Goal: Information Seeking & Learning: Get advice/opinions

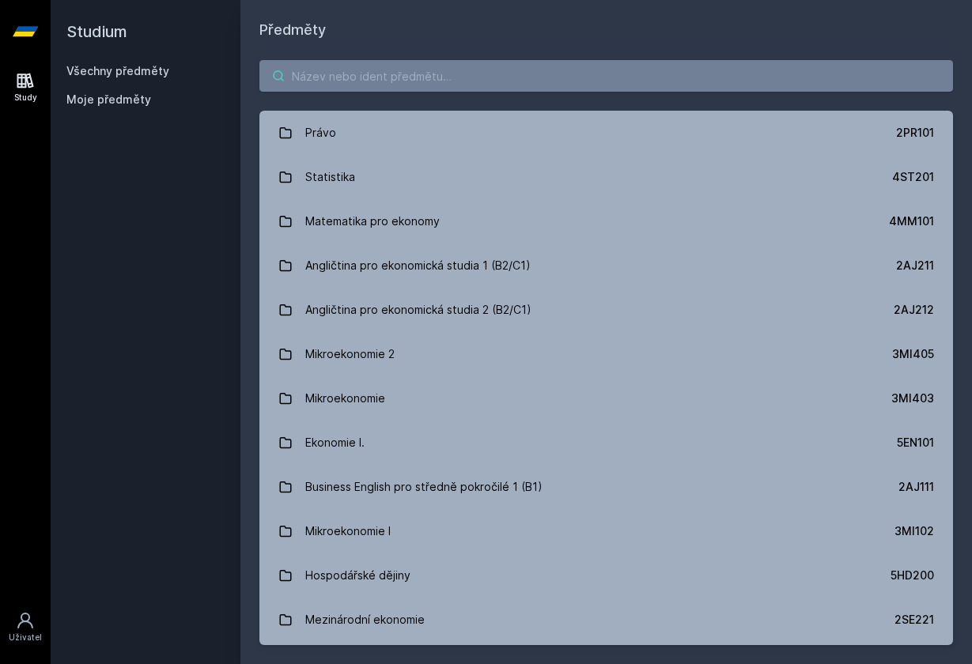
click at [316, 74] on input "search" at bounding box center [606, 76] width 694 height 32
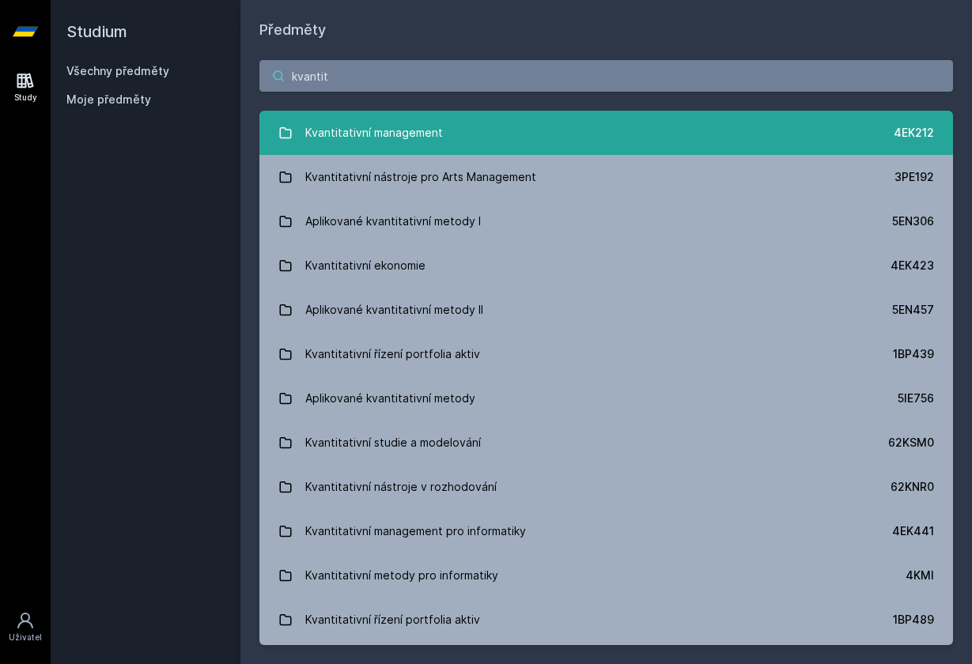
type input "kvantit"
click at [331, 119] on div "Kvantitativní management" at bounding box center [374, 133] width 138 height 32
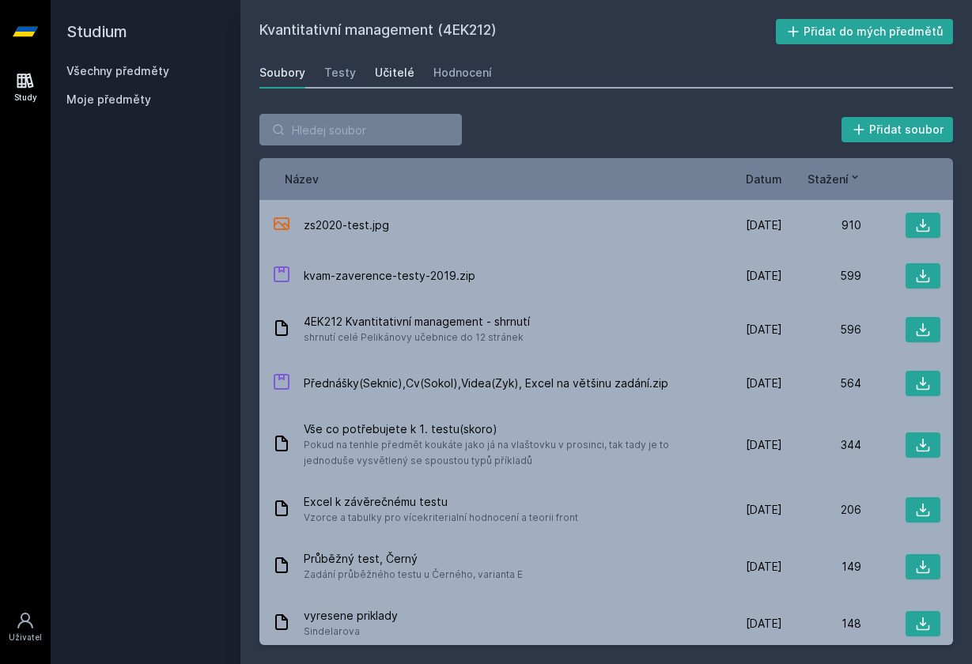
click at [398, 70] on div "Učitelé" at bounding box center [395, 73] width 40 height 16
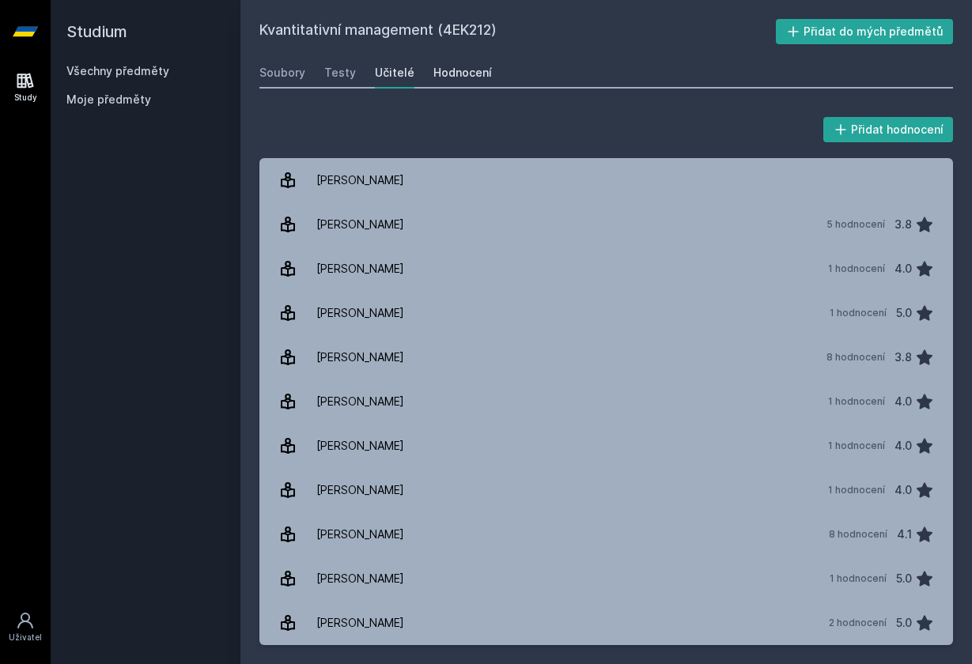
click at [460, 77] on div "Hodnocení" at bounding box center [462, 73] width 59 height 16
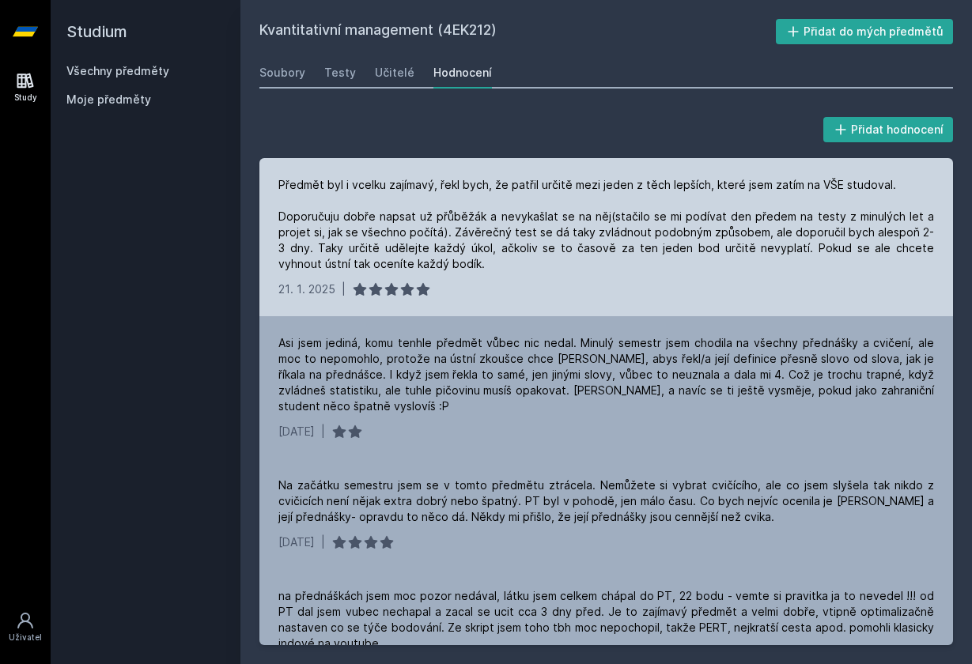
drag, startPoint x: 392, startPoint y: 214, endPoint x: 469, endPoint y: 263, distance: 91.1
click at [469, 263] on div "Předmět byl i vcelku zajímavý, řekl bych, že patřil určitě mezi jeden z těch le…" at bounding box center [606, 224] width 656 height 95
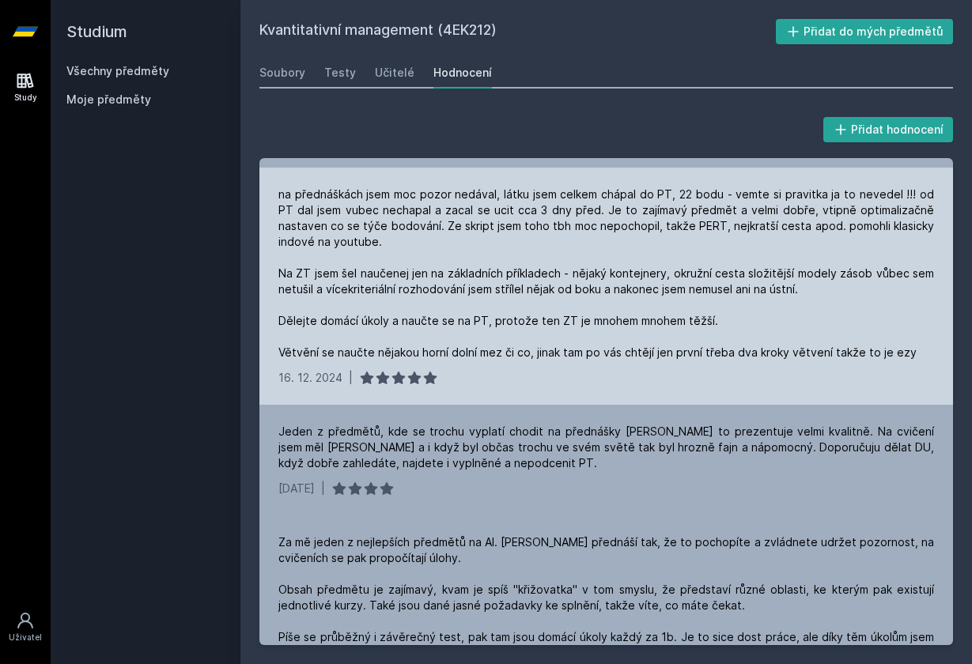
scroll to position [408, 0]
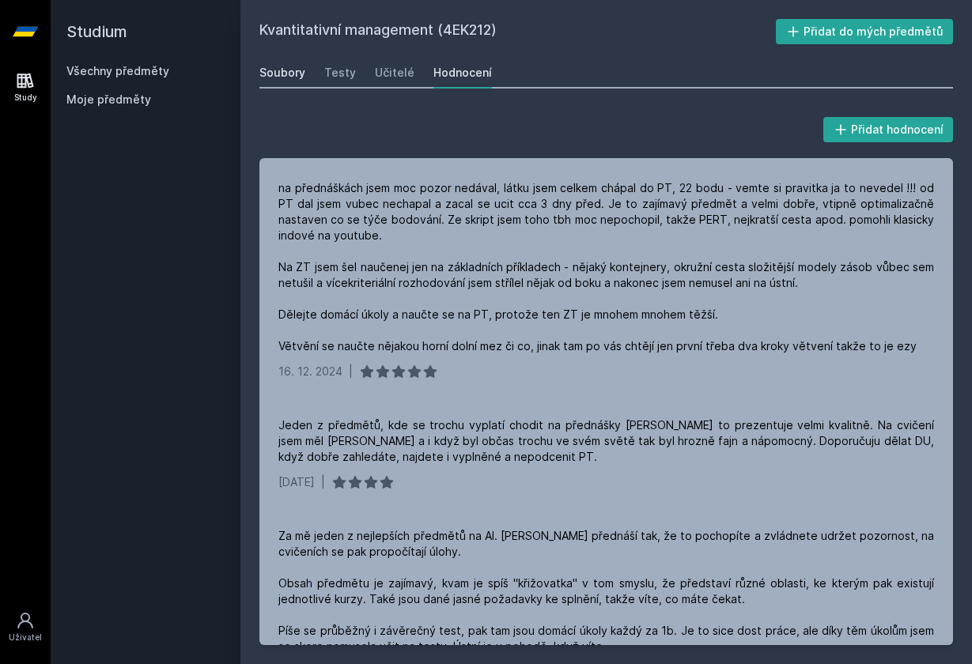
click at [291, 76] on div "Soubory" at bounding box center [282, 73] width 46 height 16
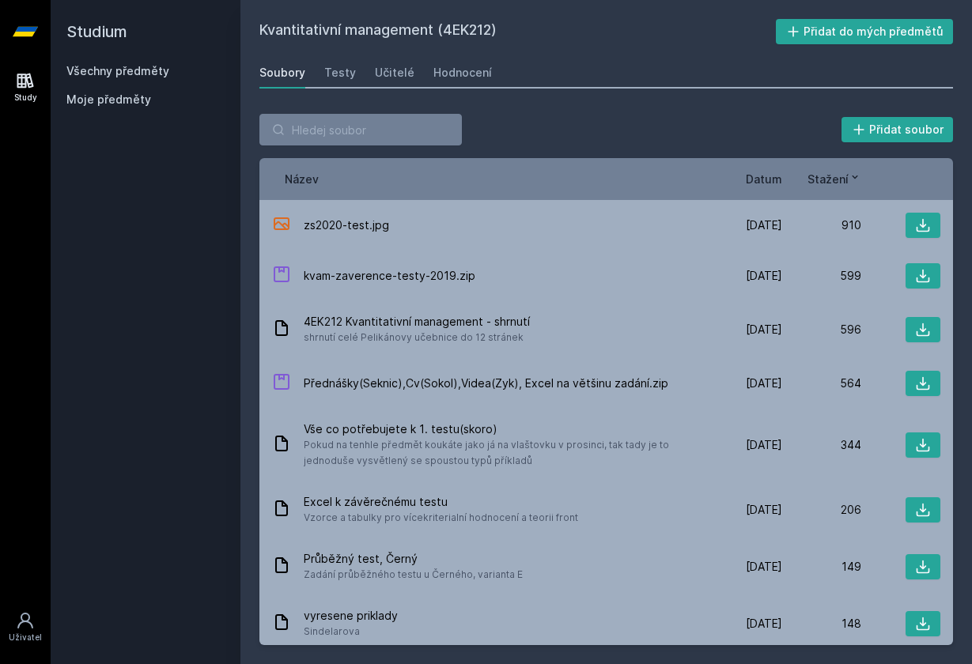
click at [161, 62] on h2 "Studium" at bounding box center [145, 31] width 158 height 63
click at [128, 70] on link "Všechny předměty" at bounding box center [117, 70] width 103 height 13
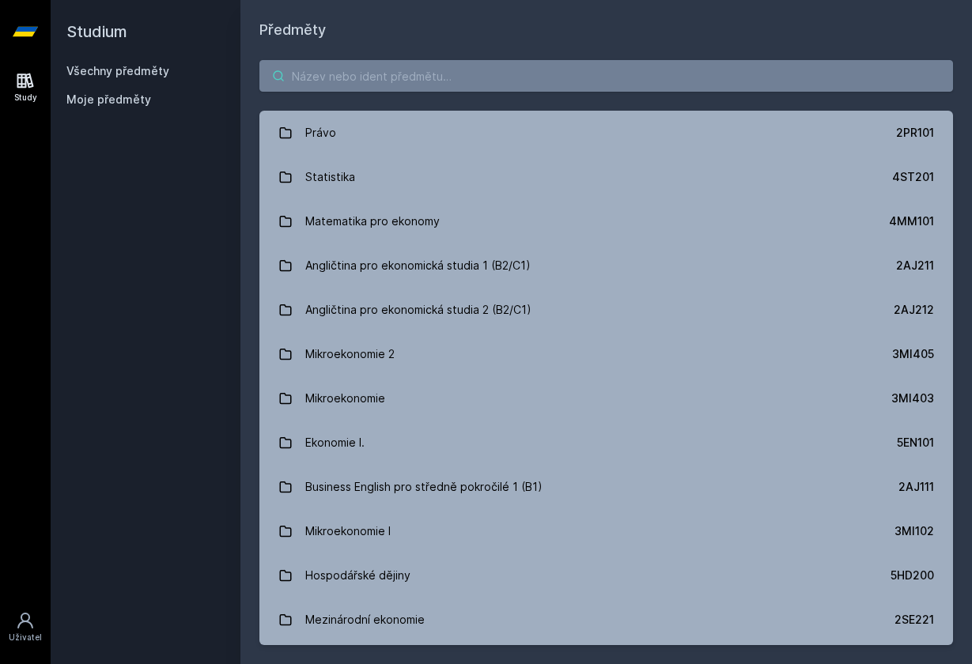
click at [413, 83] on input "search" at bounding box center [606, 76] width 694 height 32
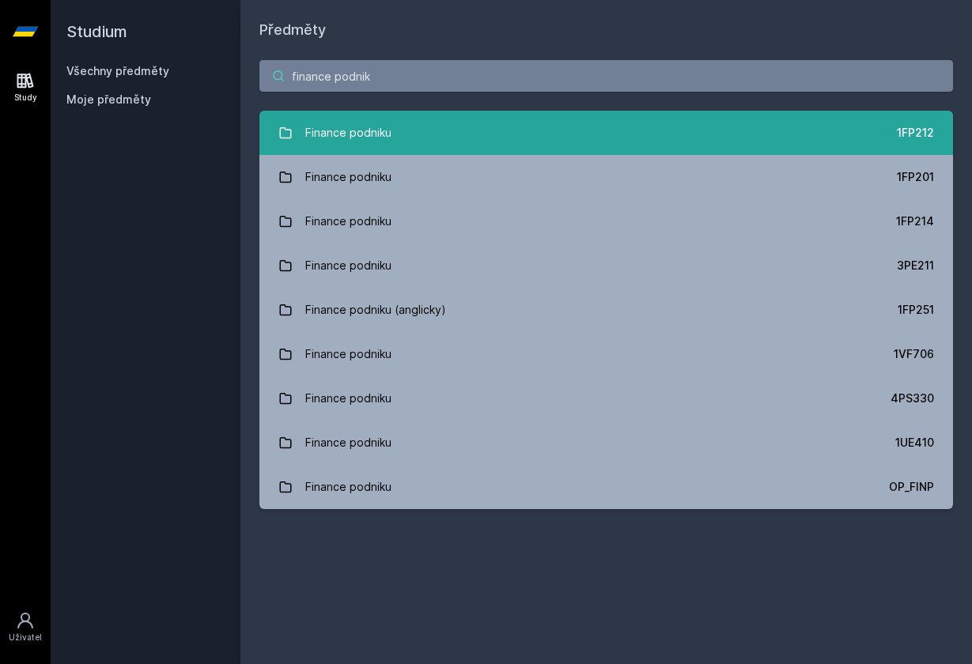
type input "finance podnik"
click at [422, 125] on link "Finance podniku 1FP212" at bounding box center [606, 133] width 694 height 44
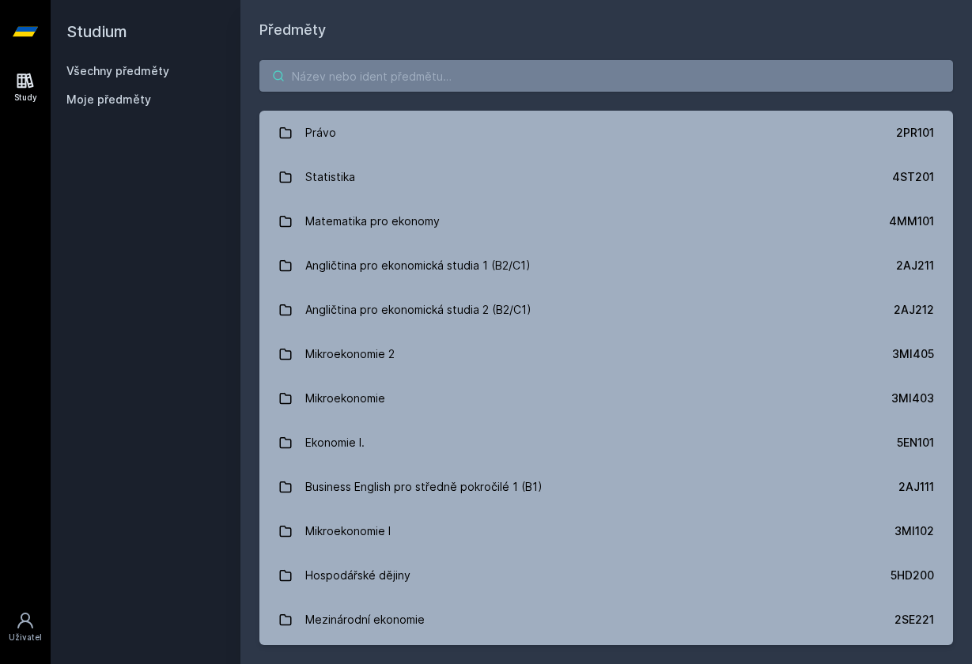
click at [350, 80] on input "search" at bounding box center [606, 76] width 694 height 32
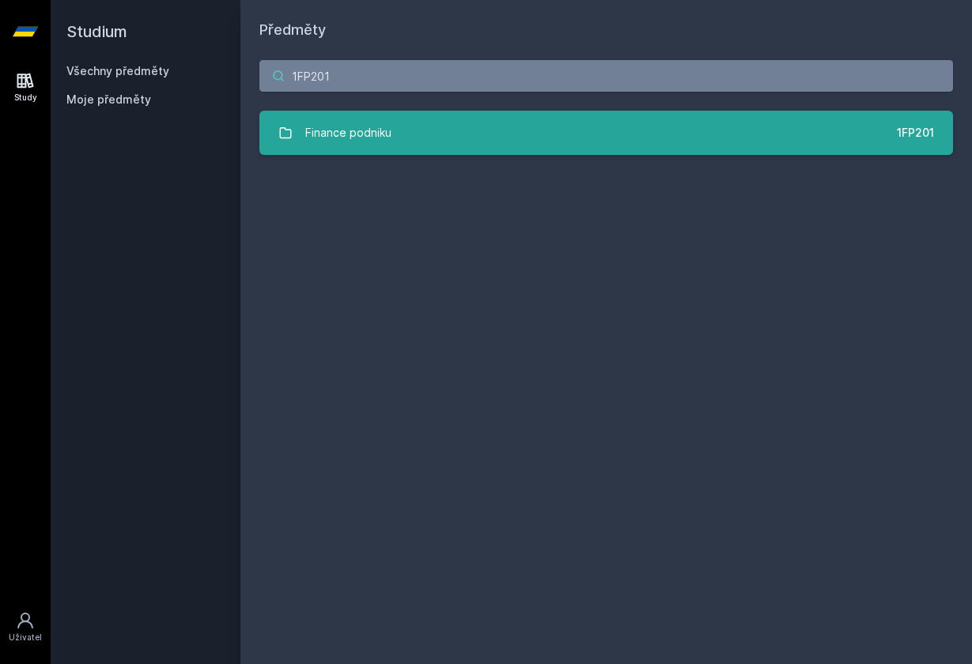
type input "1FP201"
click at [518, 135] on link "Finance podniku 1FP201" at bounding box center [606, 133] width 694 height 44
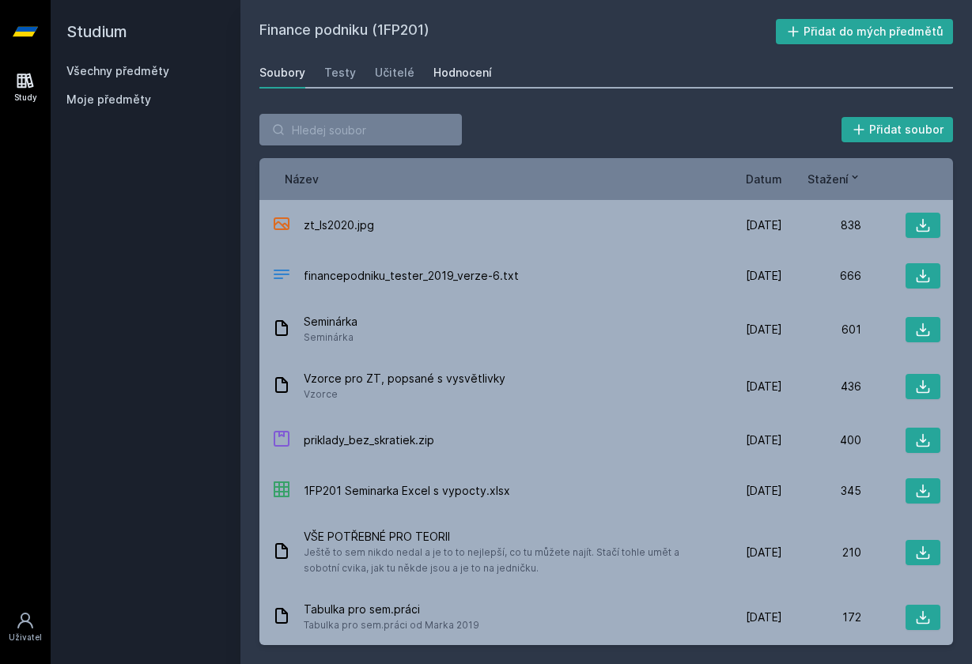
click at [454, 73] on div "Hodnocení" at bounding box center [462, 73] width 59 height 16
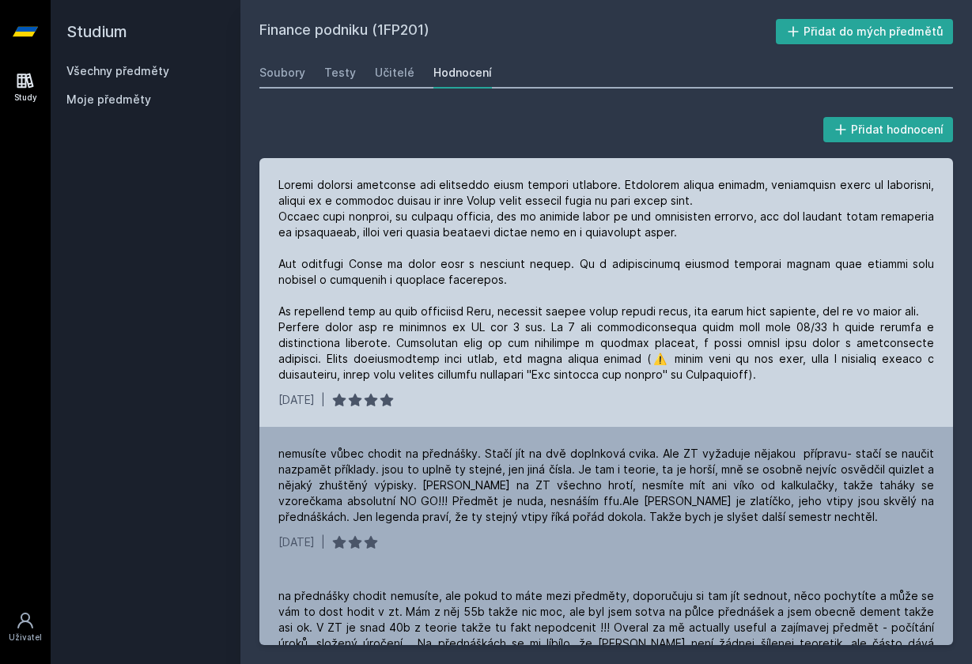
drag, startPoint x: 267, startPoint y: 188, endPoint x: 706, endPoint y: 371, distance: 476.2
click at [706, 371] on div "[DATE] |" at bounding box center [606, 292] width 694 height 269
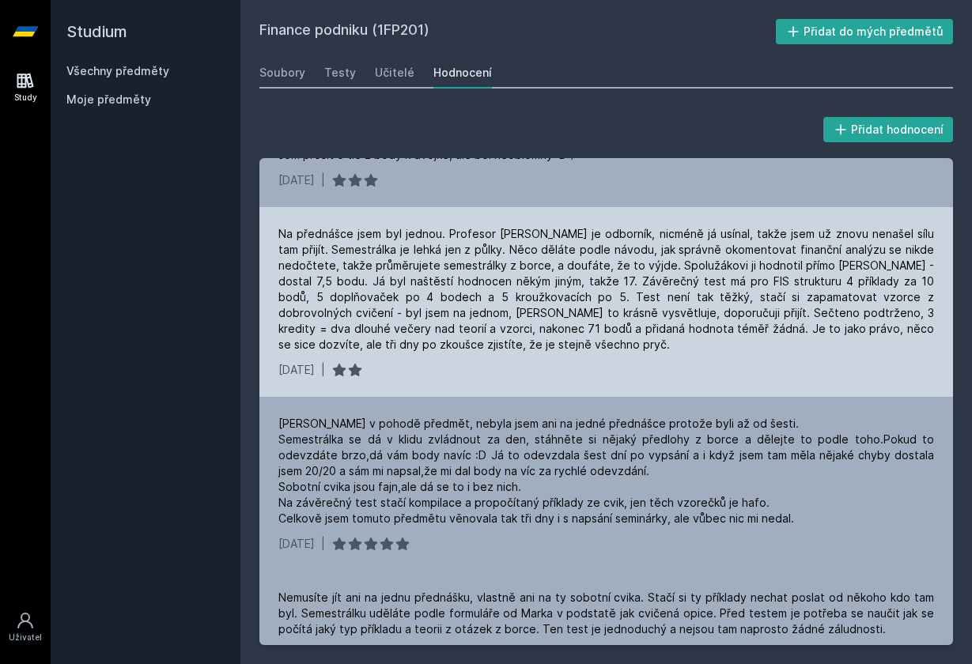
scroll to position [1552, 0]
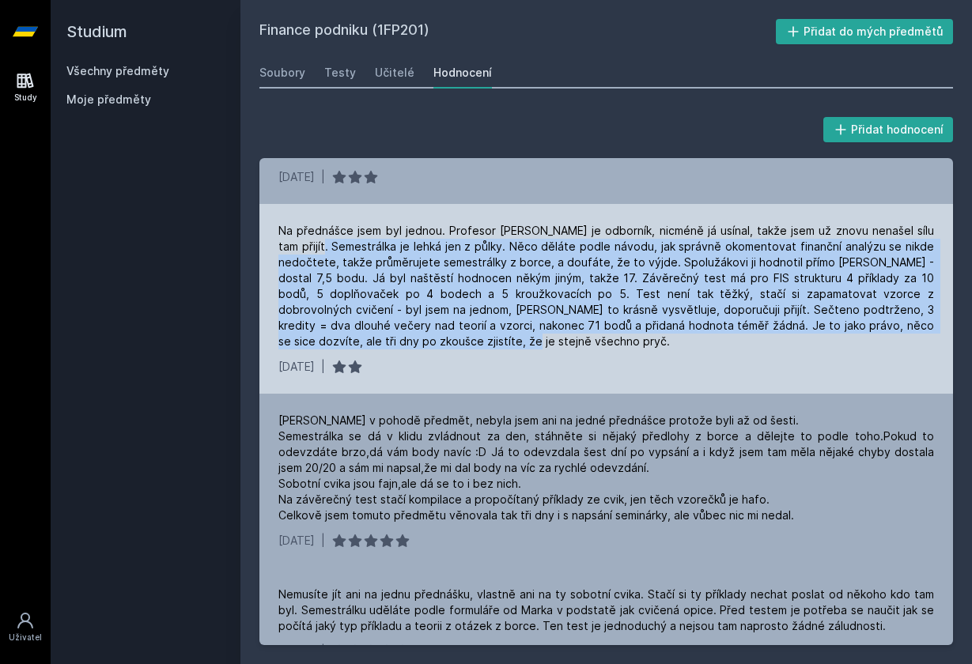
drag, startPoint x: 319, startPoint y: 226, endPoint x: 486, endPoint y: 321, distance: 192.7
click at [486, 321] on div "Na přednášce jsem byl jednou. Profesor [PERSON_NAME] je odborník, nicméně já us…" at bounding box center [606, 286] width 656 height 127
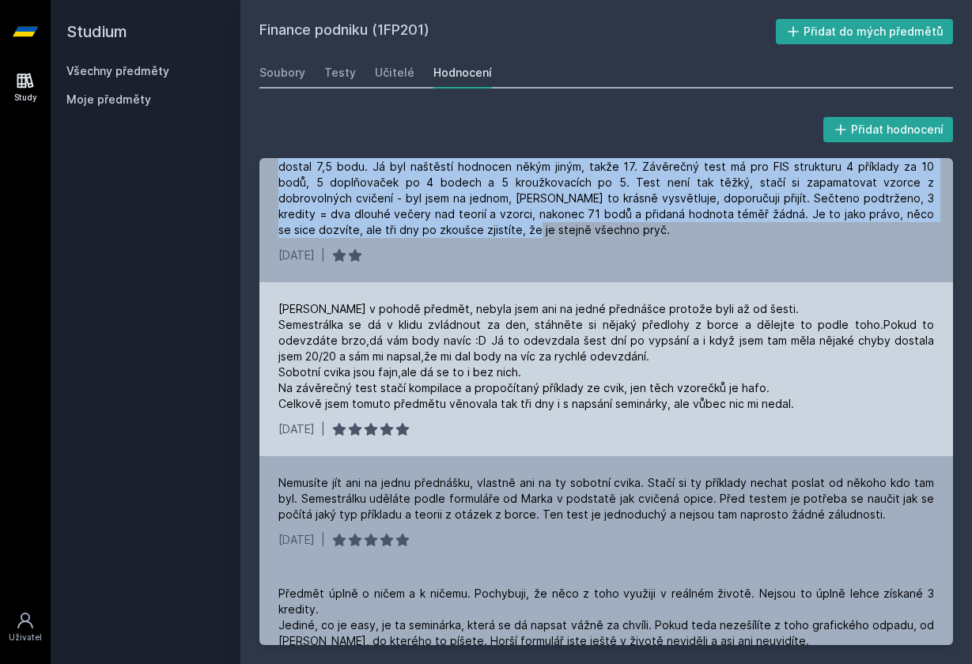
scroll to position [1666, 0]
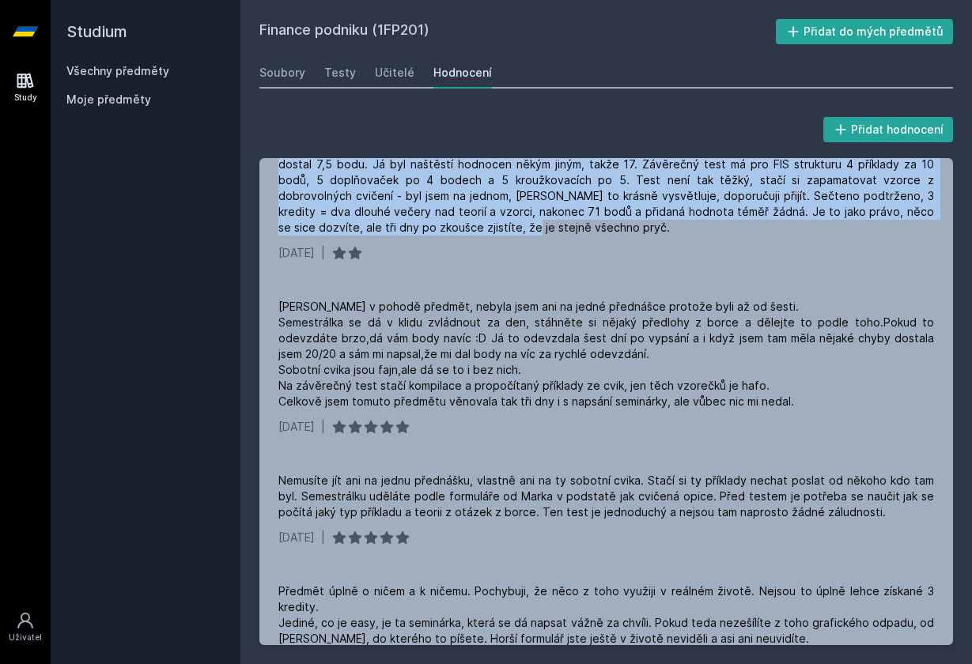
click at [147, 71] on link "Všechny předměty" at bounding box center [117, 70] width 103 height 13
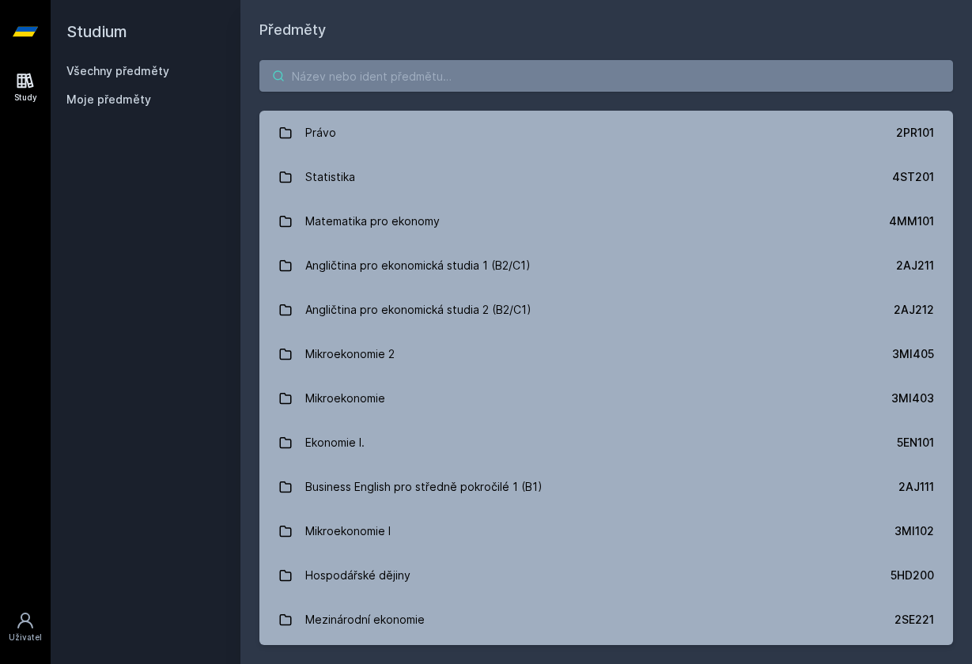
click at [316, 84] on input "search" at bounding box center [606, 76] width 694 height 32
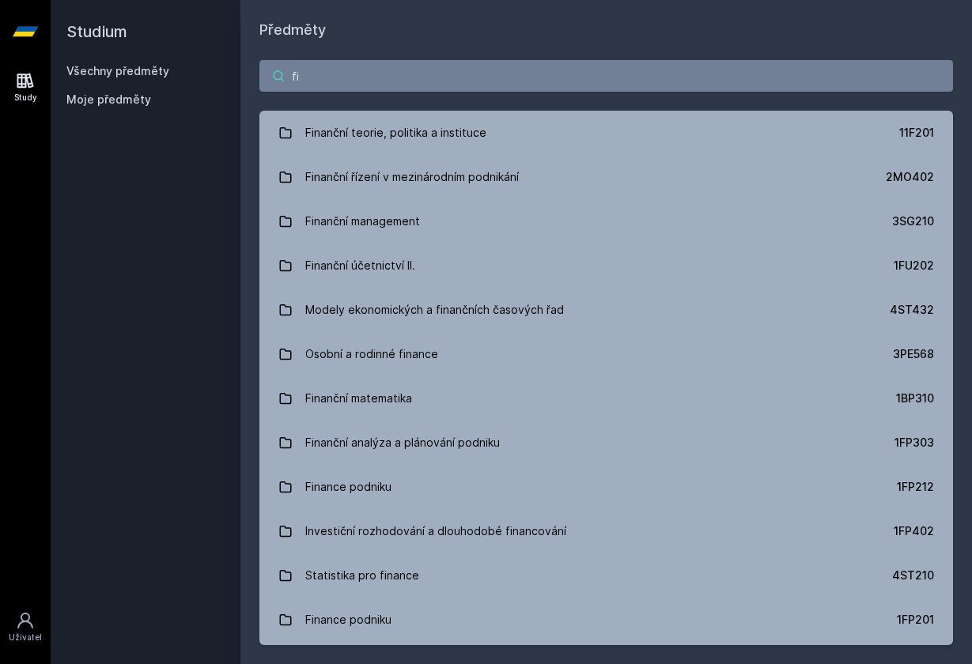
type input "f"
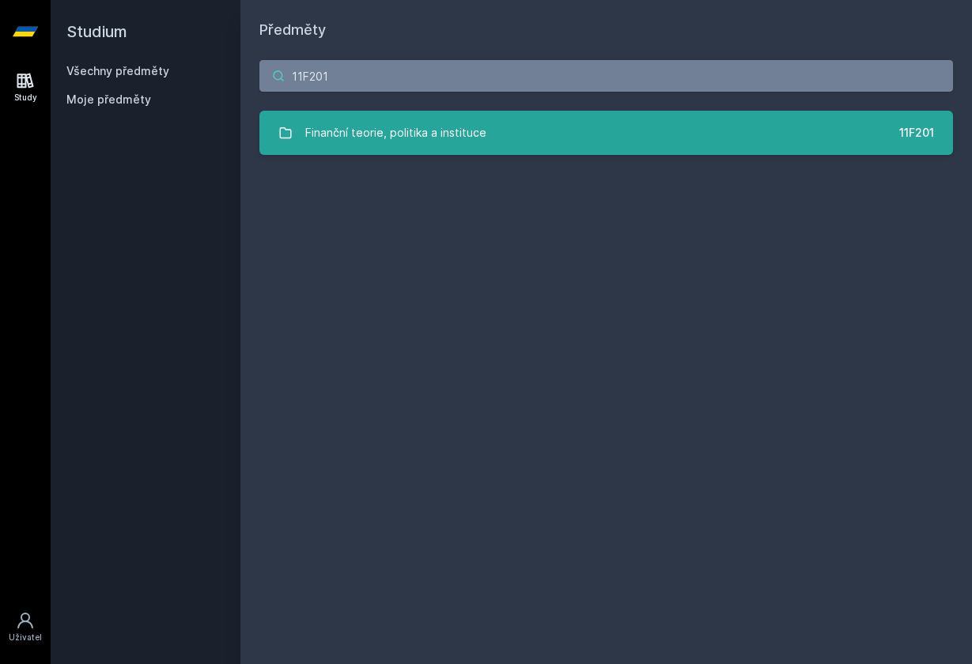
type input "11F201"
click at [535, 138] on link "Finanční teorie, politika a instituce 11F201" at bounding box center [606, 133] width 694 height 44
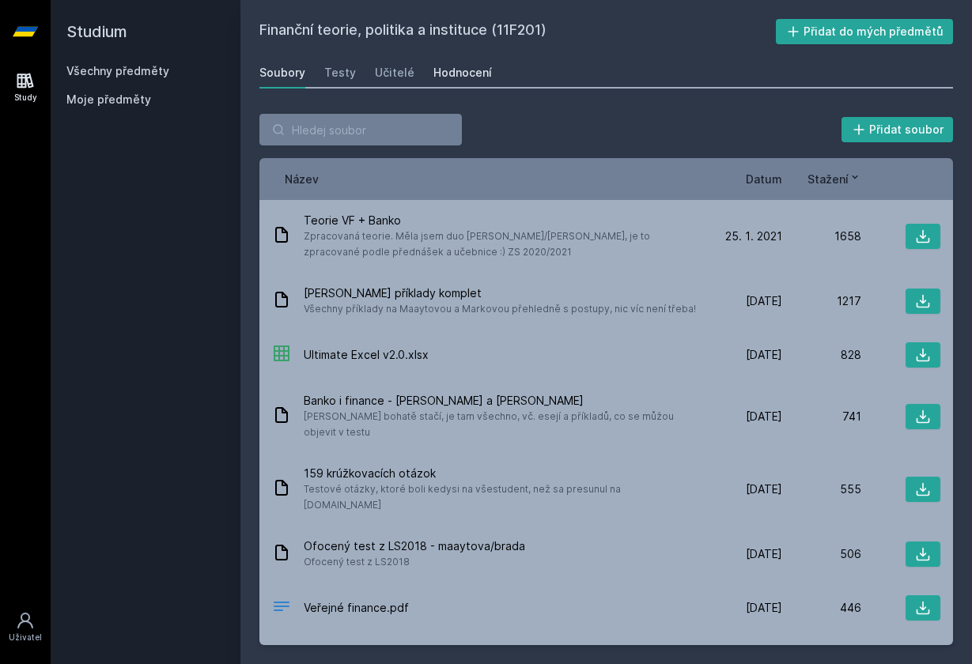
click at [453, 80] on div "Hodnocení" at bounding box center [462, 73] width 59 height 16
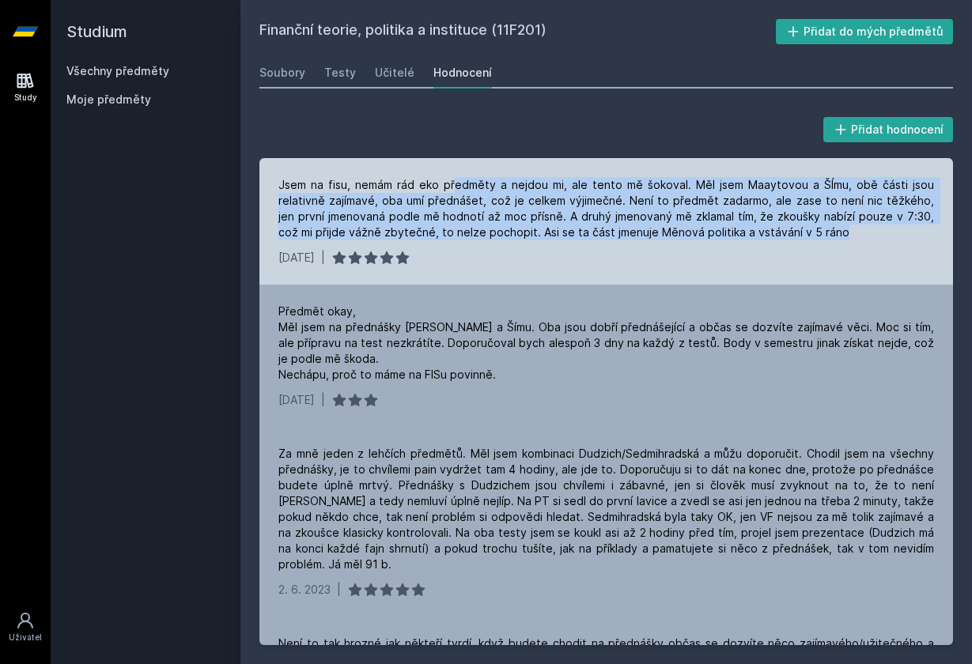
drag, startPoint x: 460, startPoint y: 187, endPoint x: 831, endPoint y: 242, distance: 375.1
click at [831, 242] on div "Jsem na fisu, nemám rád eko předměty a nejdou mi, ale tento mě šokoval. Měl jse…" at bounding box center [606, 221] width 694 height 127
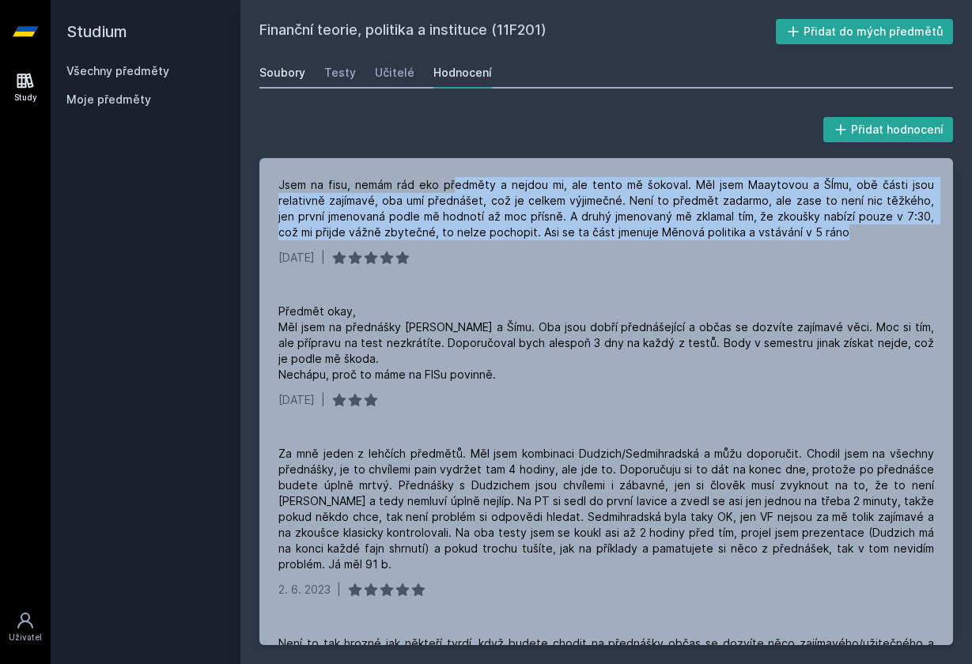
click at [278, 75] on div "Soubory" at bounding box center [282, 73] width 46 height 16
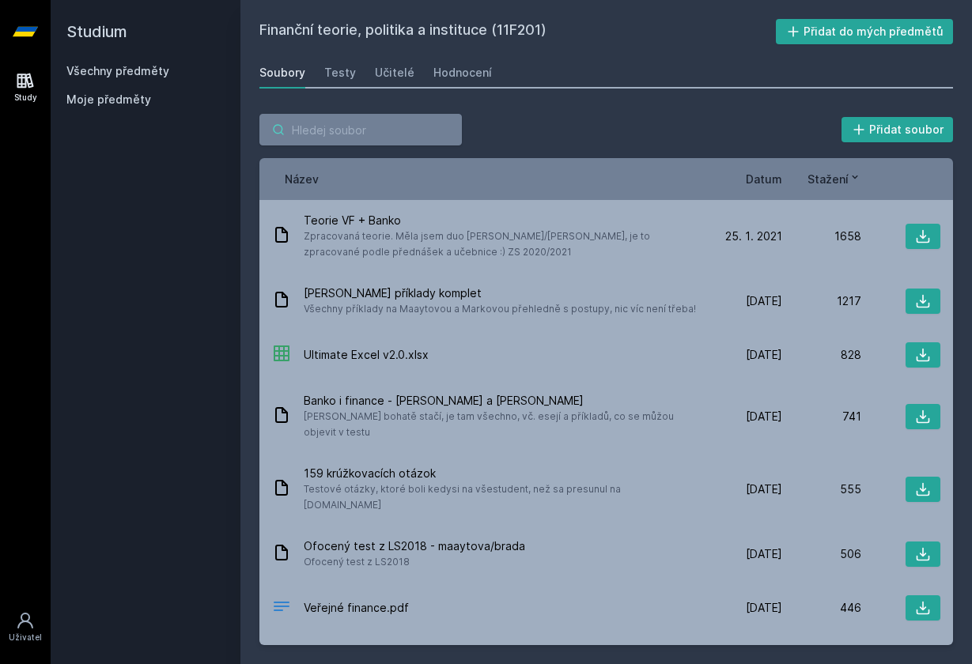
click at [308, 129] on input "search" at bounding box center [360, 130] width 202 height 32
click at [124, 75] on link "Všechny předměty" at bounding box center [117, 70] width 103 height 13
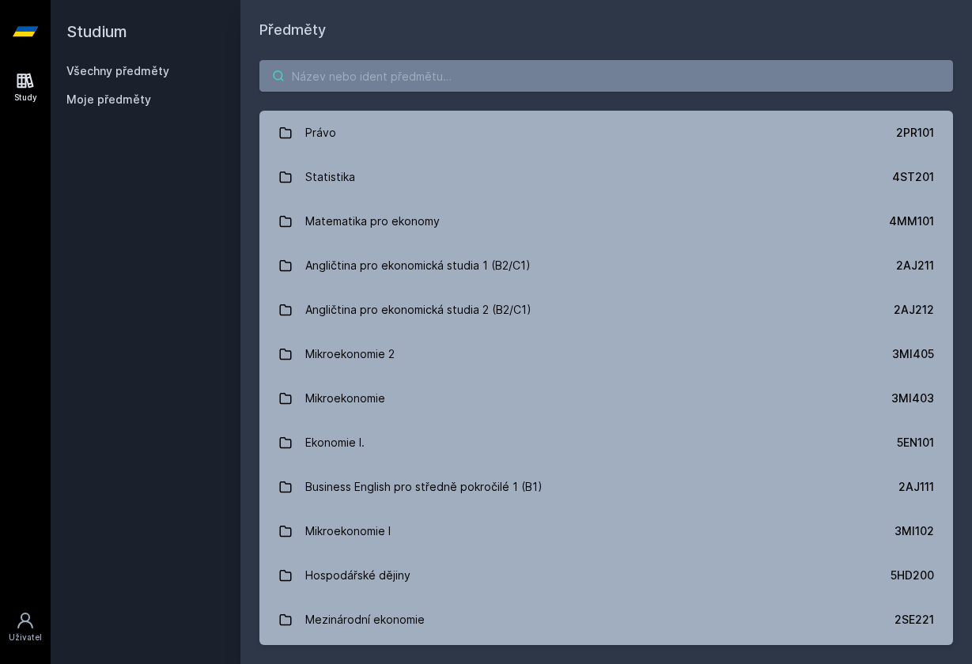
click at [356, 66] on input "search" at bounding box center [606, 76] width 694 height 32
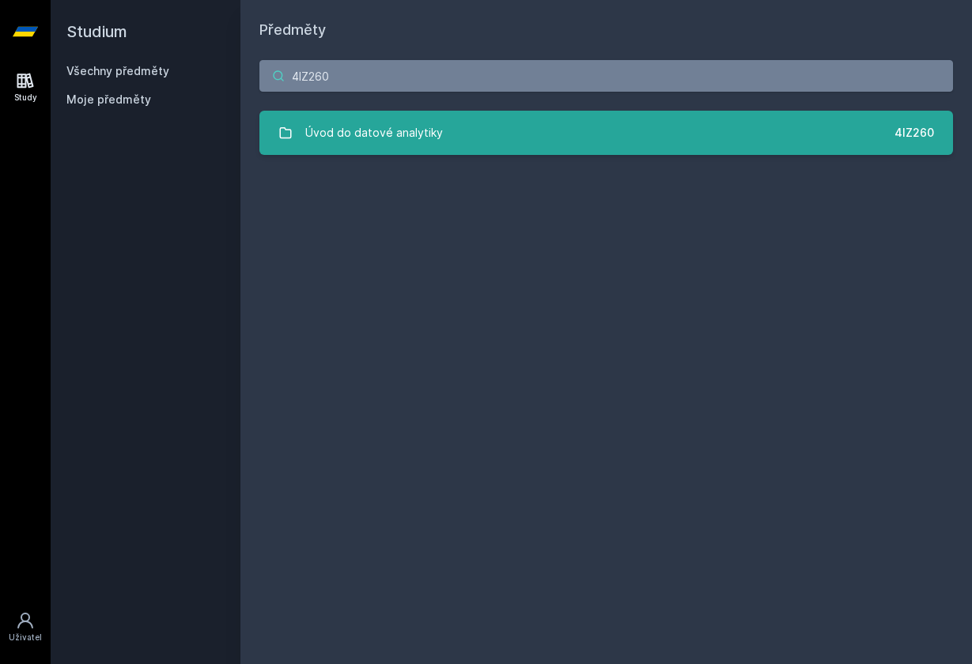
type input "4IZ260"
click at [437, 138] on div "Úvod do datové analytiky" at bounding box center [374, 133] width 138 height 32
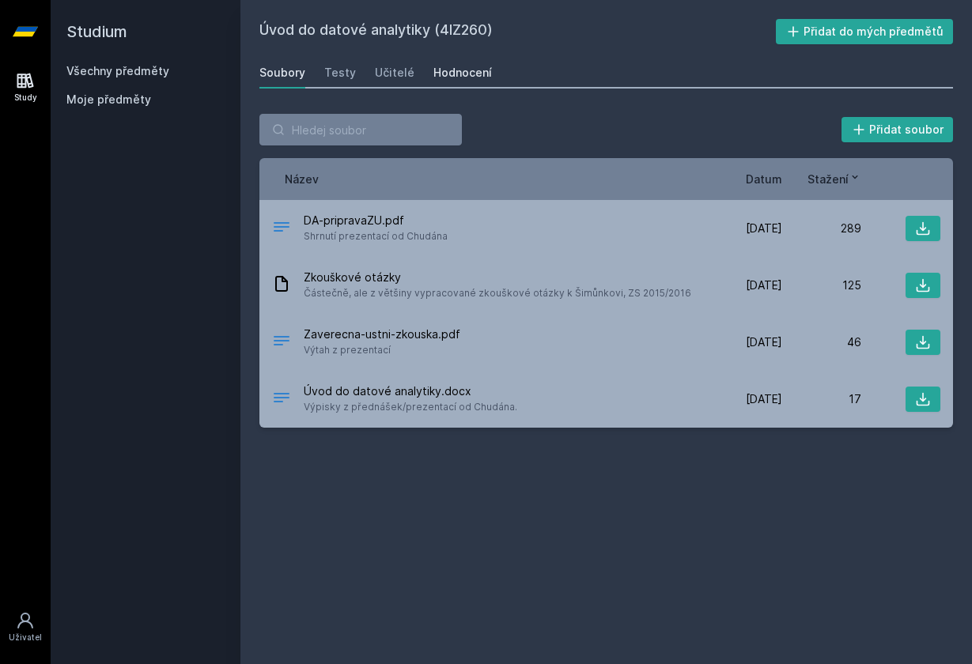
click at [449, 69] on div "Hodnocení" at bounding box center [462, 73] width 59 height 16
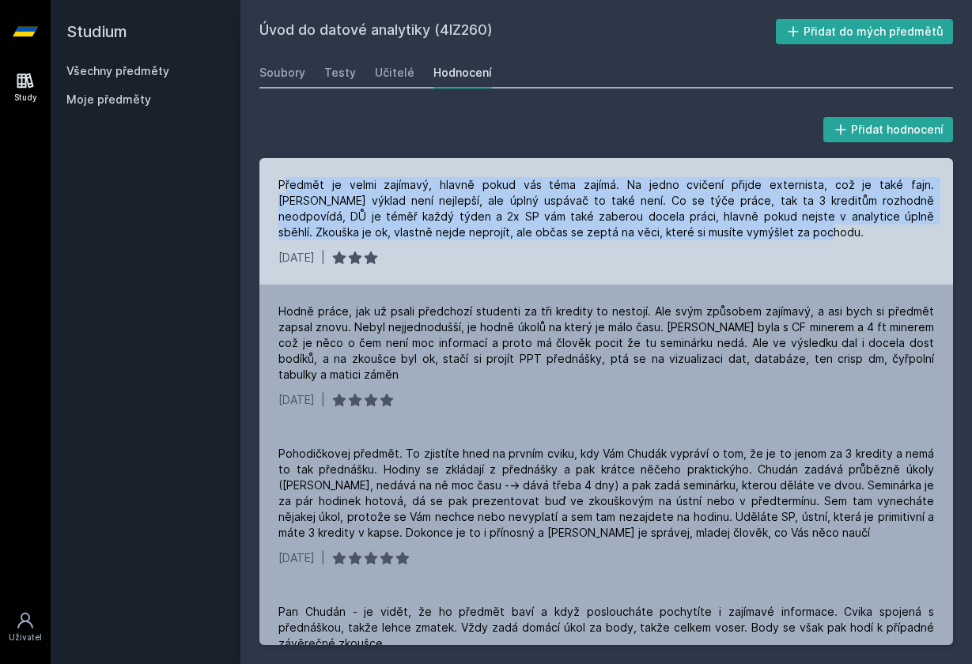
drag, startPoint x: 286, startPoint y: 186, endPoint x: 695, endPoint y: 232, distance: 412.3
click at [695, 232] on div "Předmět je velmi zajímavý, hlavně pokud vás téma zajímá. Na jedno cvičení přijd…" at bounding box center [606, 208] width 656 height 63
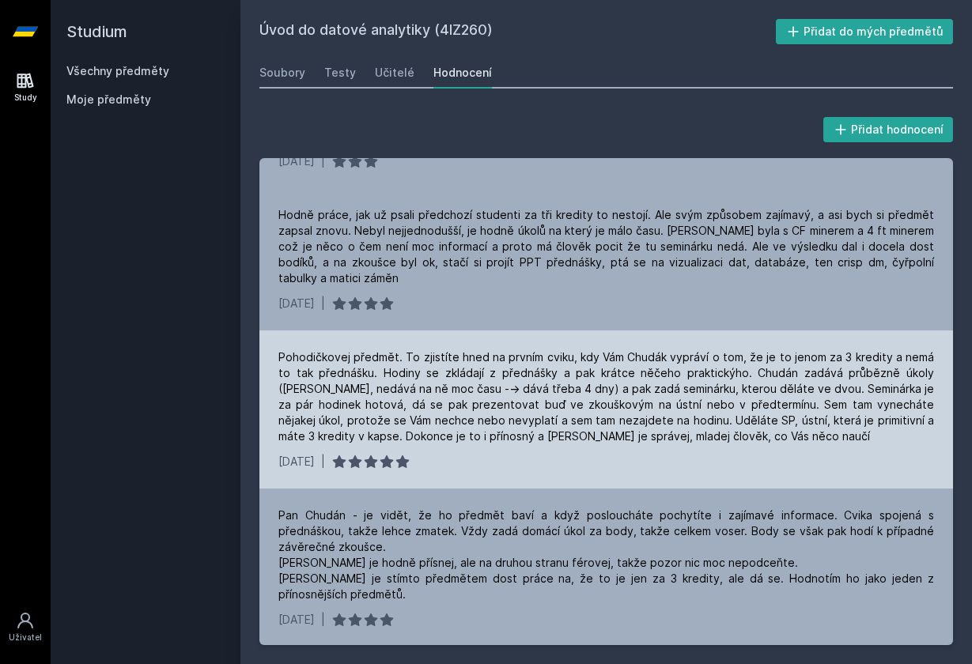
scroll to position [97, 0]
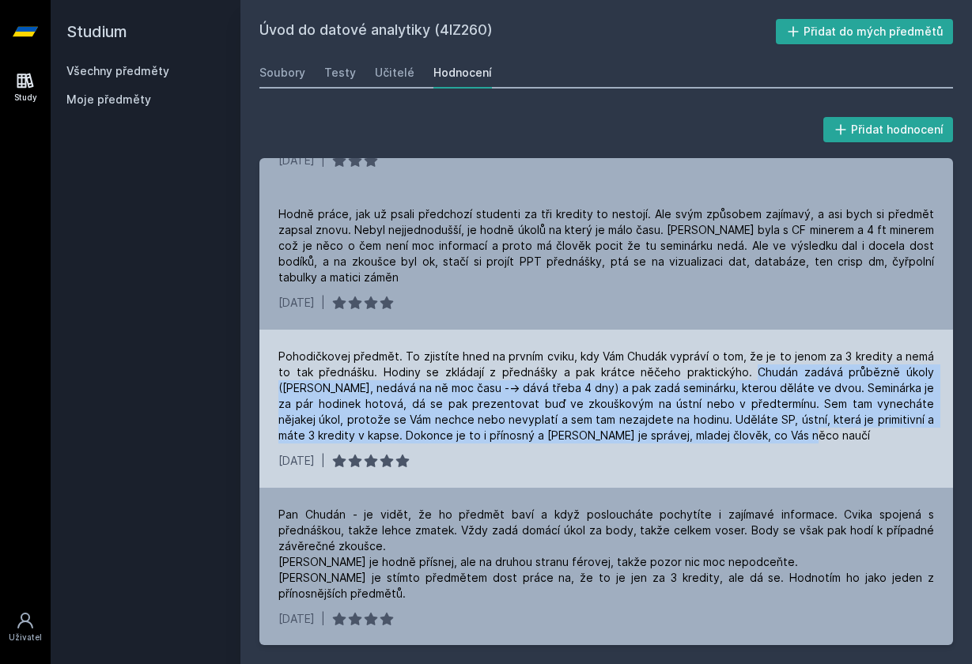
drag, startPoint x: 724, startPoint y: 376, endPoint x: 782, endPoint y: 441, distance: 87.4
click at [782, 441] on div "Pohodičkovej předmět. To zjistíte hned na prvním cviku, kdy Vám Chudák vypráví …" at bounding box center [606, 396] width 656 height 95
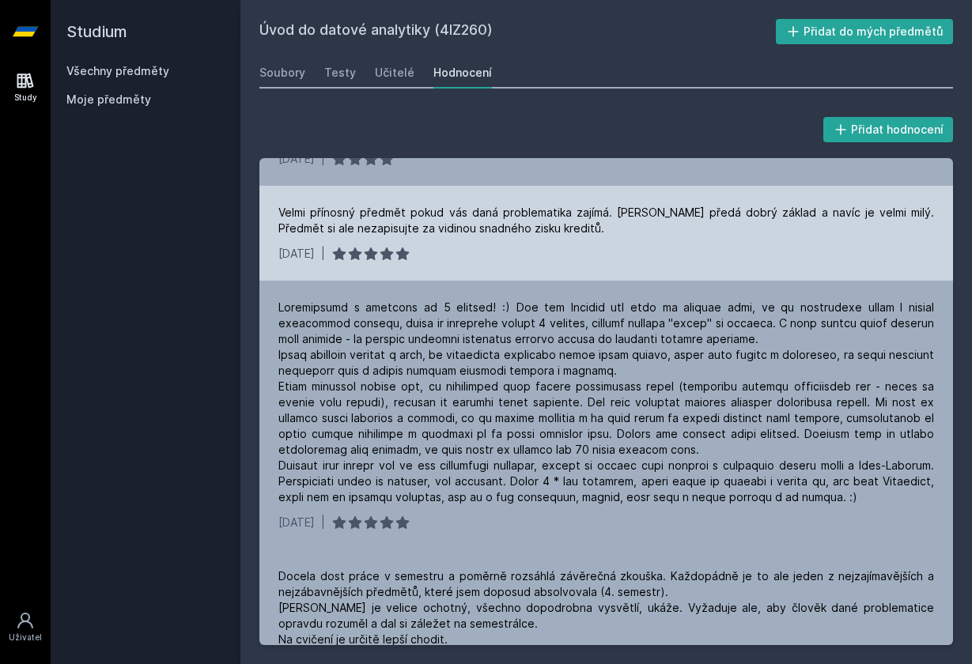
scroll to position [560, 0]
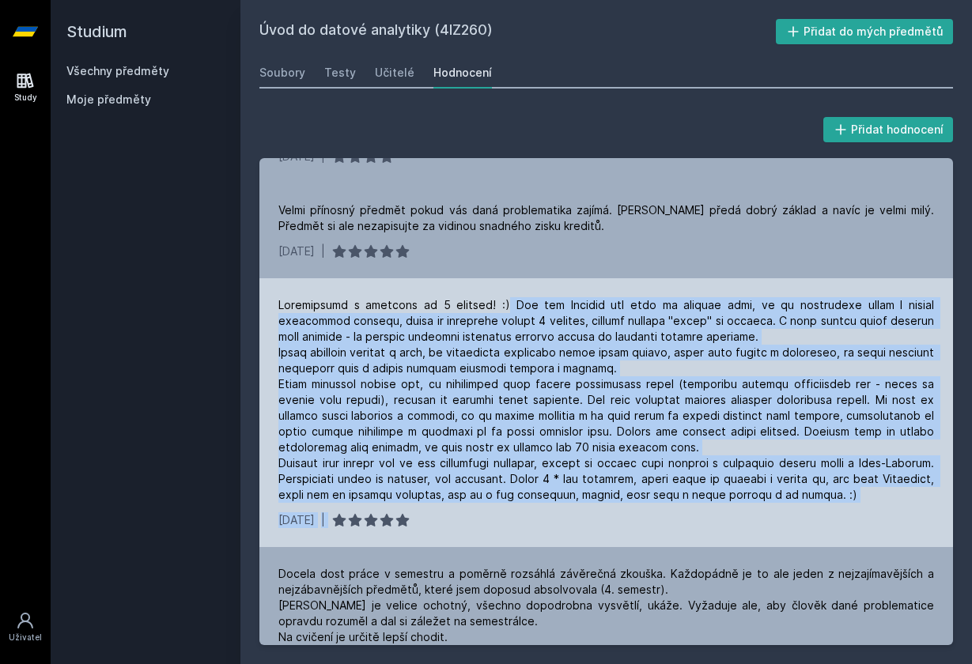
drag, startPoint x: 490, startPoint y: 305, endPoint x: 921, endPoint y: 511, distance: 478.7
click at [921, 511] on div "[DATE] |" at bounding box center [606, 412] width 694 height 269
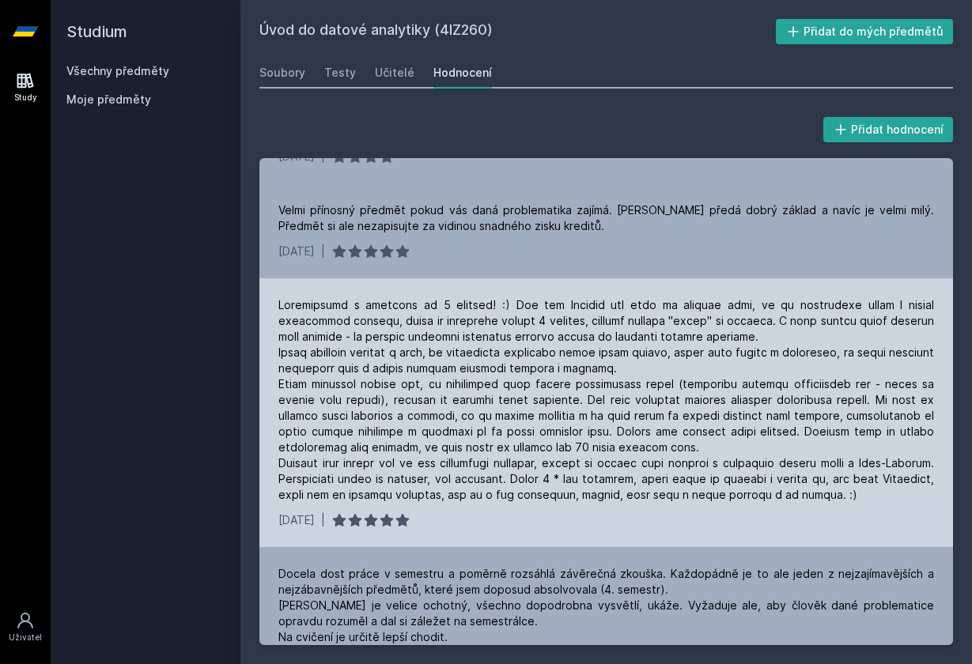
click at [599, 354] on div at bounding box center [606, 400] width 656 height 206
drag, startPoint x: 425, startPoint y: 366, endPoint x: 612, endPoint y: 370, distance: 187.5
click at [612, 370] on div at bounding box center [606, 400] width 656 height 206
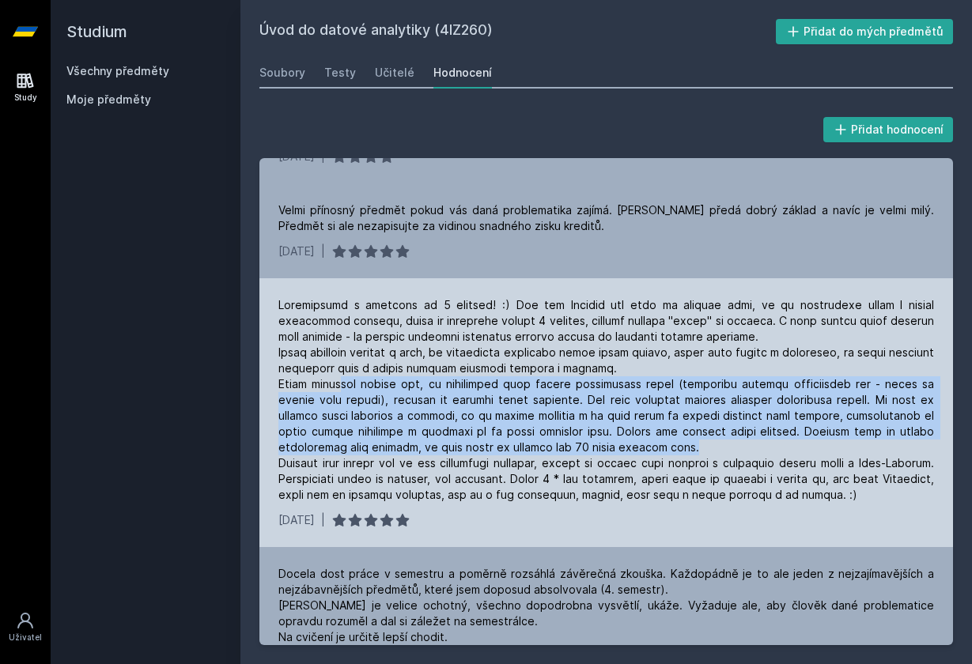
drag, startPoint x: 337, startPoint y: 378, endPoint x: 693, endPoint y: 451, distance: 363.3
click at [693, 451] on div at bounding box center [606, 400] width 656 height 206
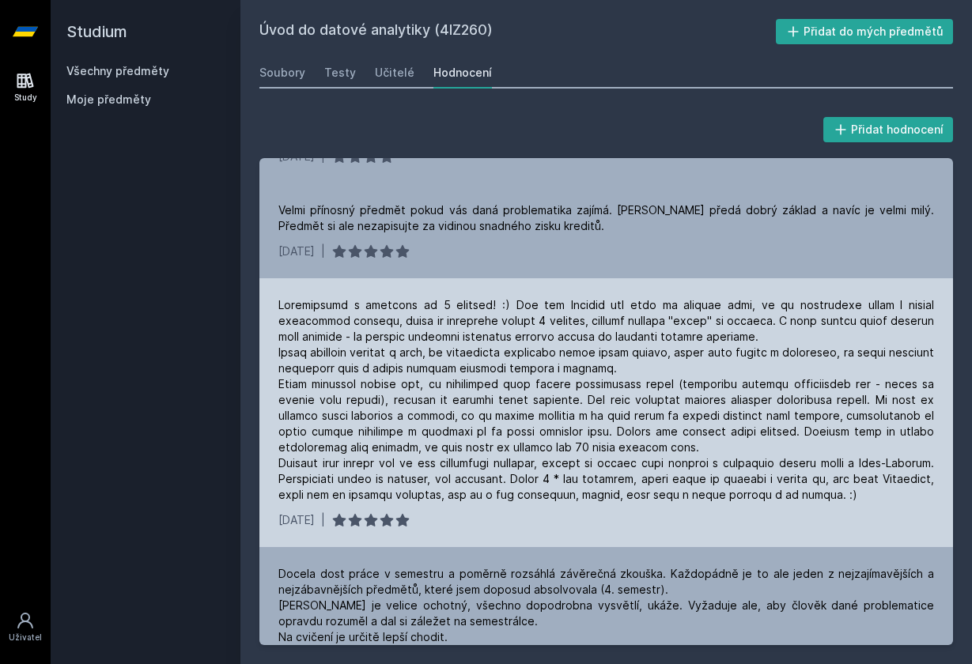
click at [295, 453] on div at bounding box center [606, 400] width 656 height 206
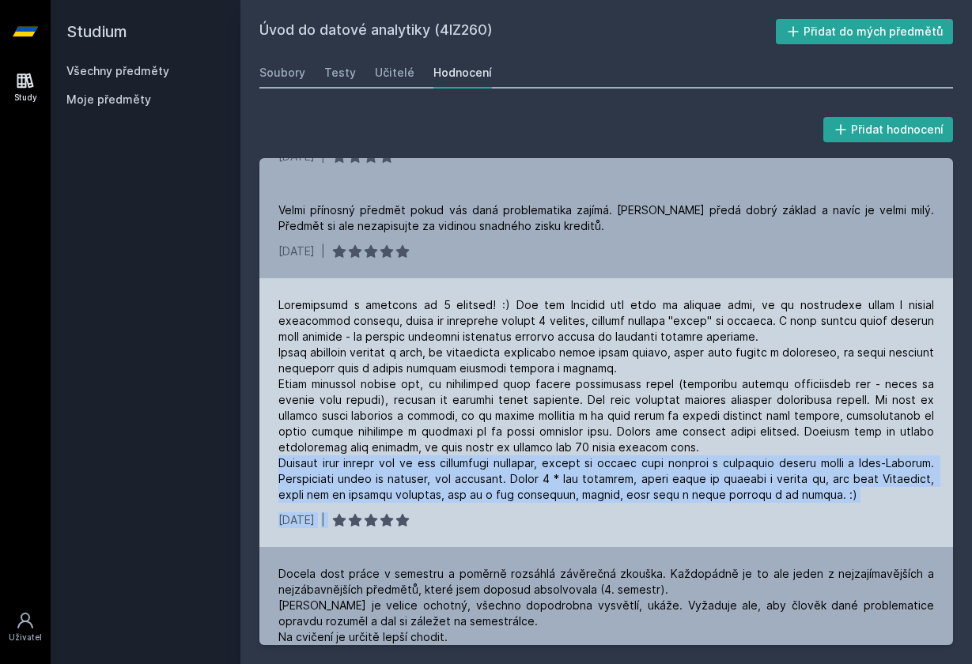
drag, startPoint x: 282, startPoint y: 465, endPoint x: 853, endPoint y: 509, distance: 572.8
click at [853, 509] on div "[DATE] |" at bounding box center [606, 412] width 694 height 269
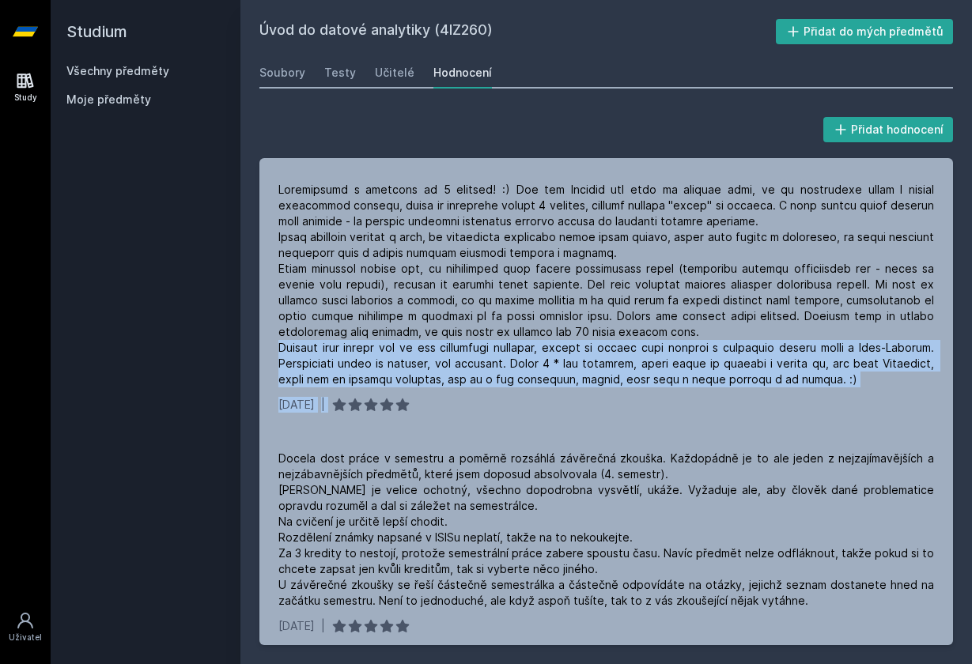
scroll to position [683, 0]
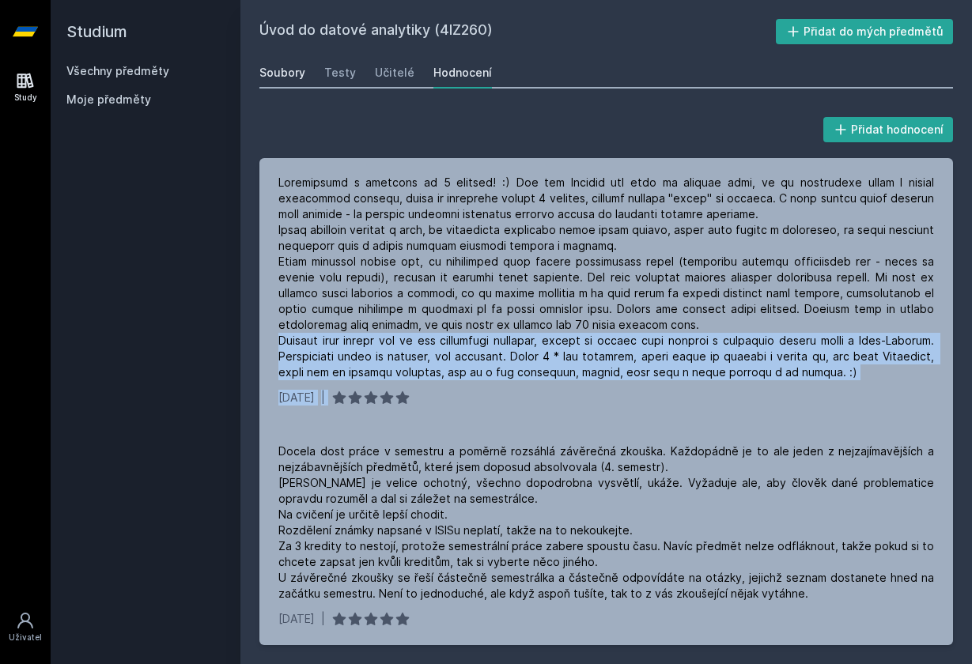
click at [273, 73] on div "Soubory" at bounding box center [282, 73] width 46 height 16
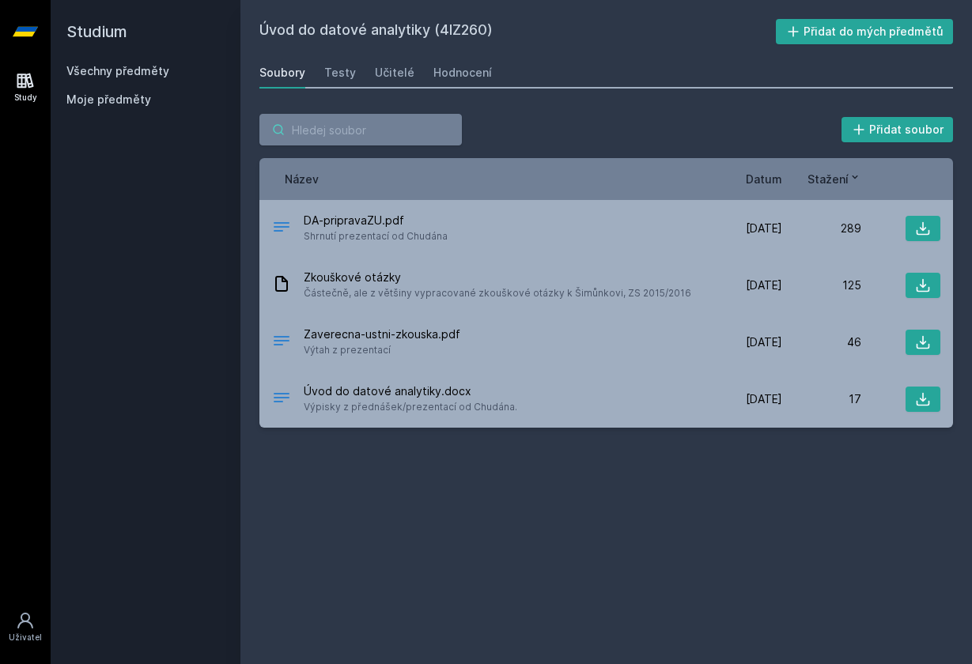
click at [319, 136] on input "search" at bounding box center [360, 130] width 202 height 32
click at [86, 71] on link "Všechny předměty" at bounding box center [117, 70] width 103 height 13
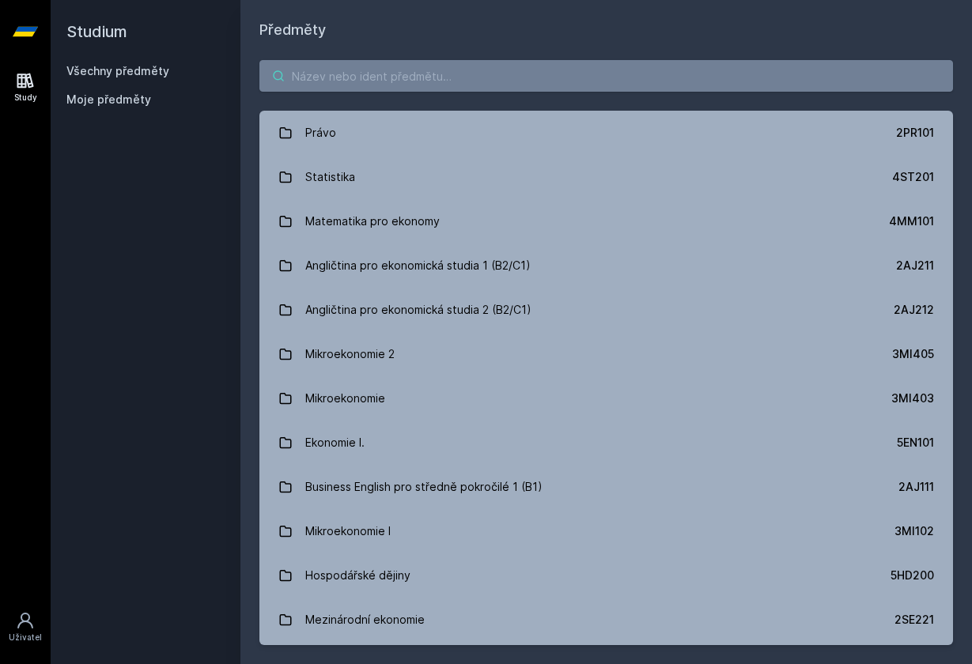
click at [359, 79] on input "search" at bounding box center [606, 76] width 694 height 32
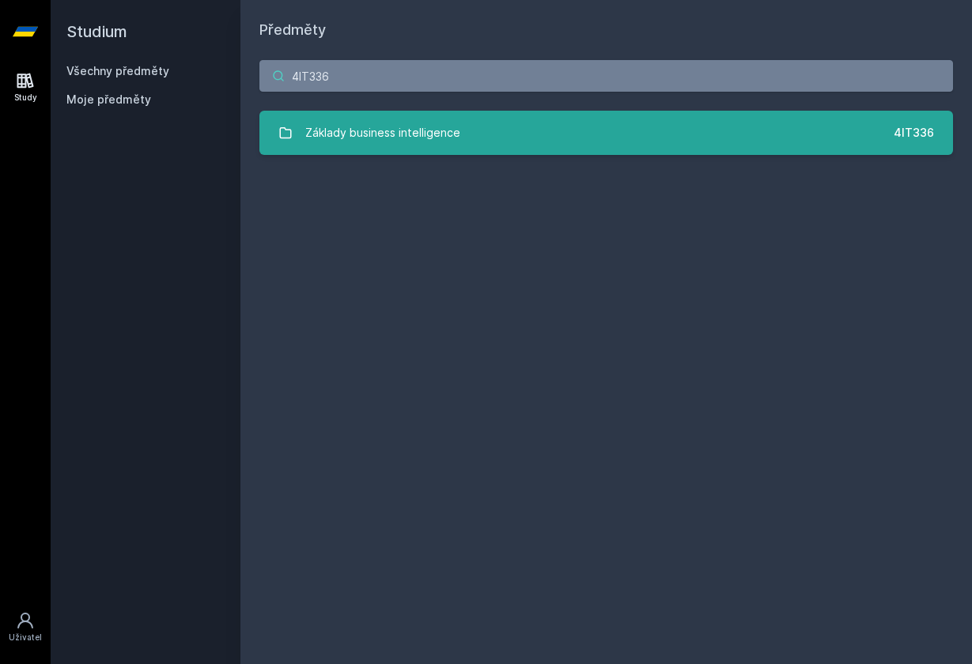
type input "4IT336"
click at [517, 115] on link "Základy business intelligence 4IT336" at bounding box center [606, 133] width 694 height 44
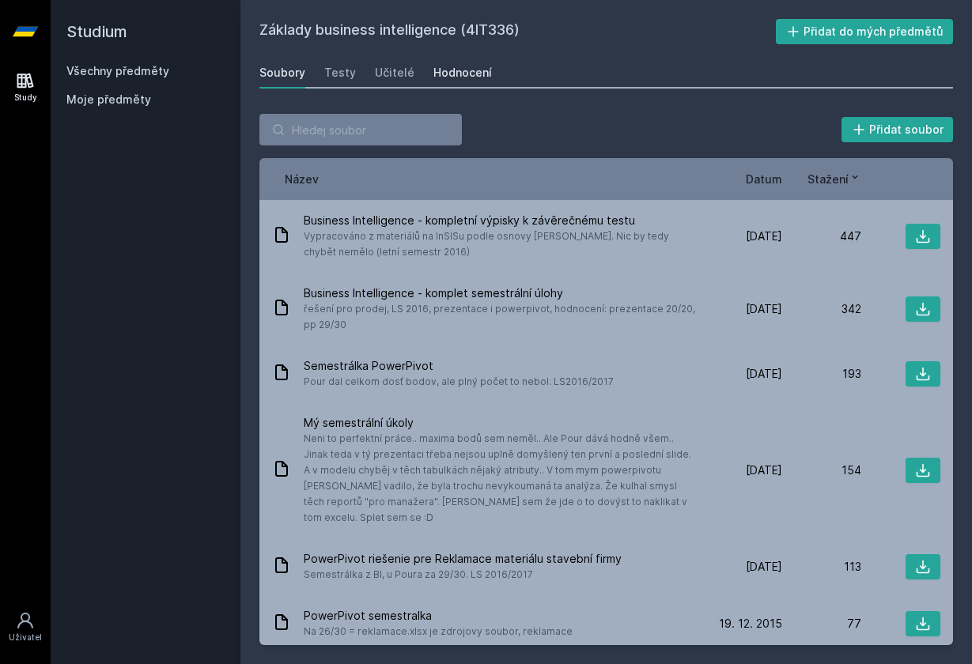
click at [461, 70] on div "Hodnocení" at bounding box center [462, 73] width 59 height 16
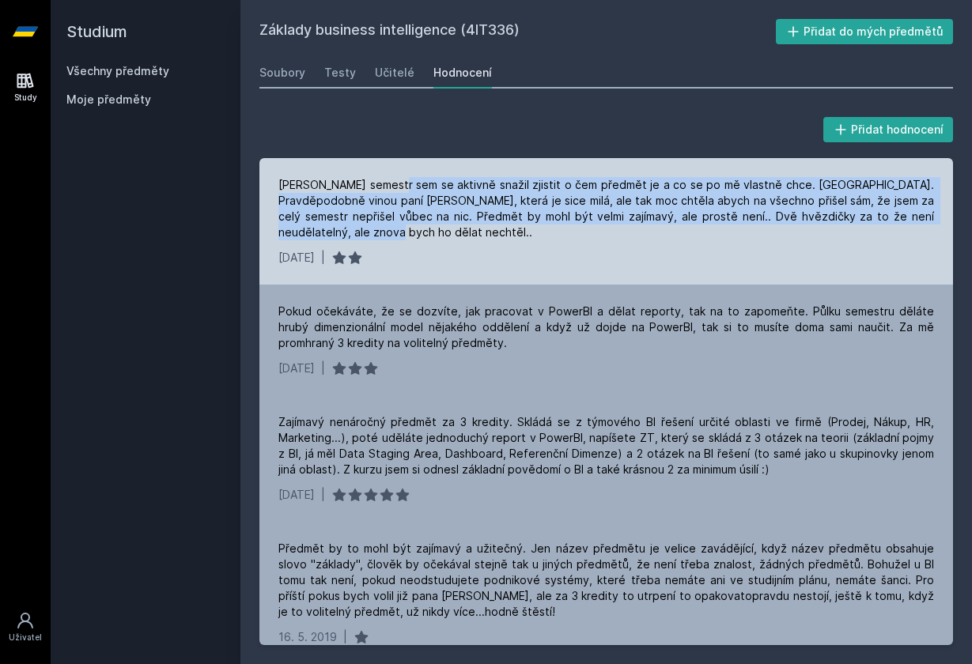
drag, startPoint x: 395, startPoint y: 184, endPoint x: 456, endPoint y: 224, distance: 72.4
click at [456, 224] on div "[PERSON_NAME] semestr sem se aktivně snažil zjistit o čem předmět je a co se po…" at bounding box center [606, 208] width 656 height 63
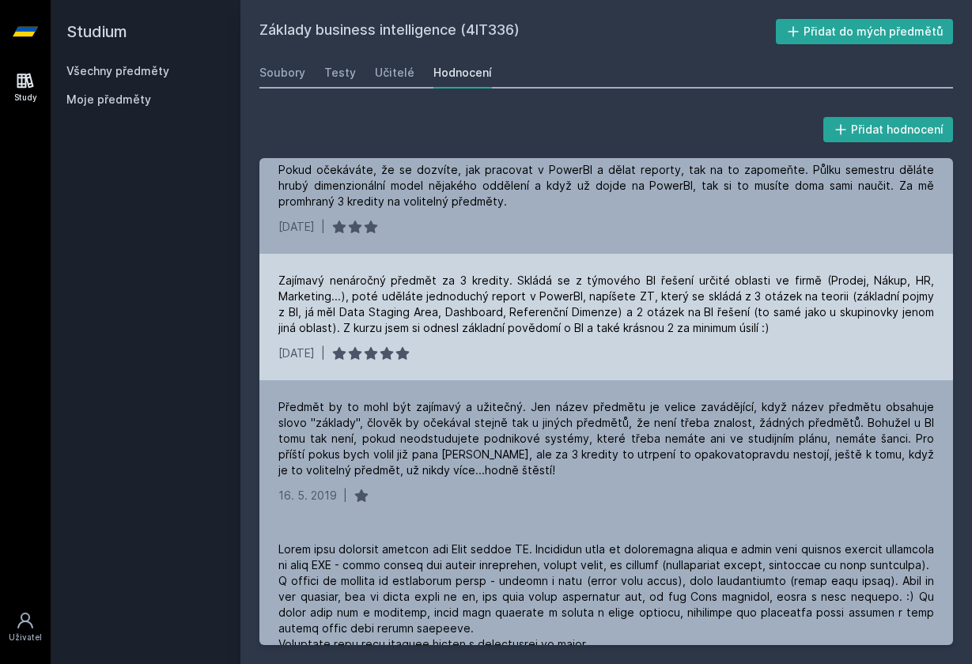
scroll to position [143, 0]
drag, startPoint x: 471, startPoint y: 324, endPoint x: 750, endPoint y: 334, distance: 278.6
click at [750, 334] on div "Zajímavý nenáročný předmět za 3 kredity. Skládá se z týmového BI řešení určité …" at bounding box center [606, 302] width 656 height 63
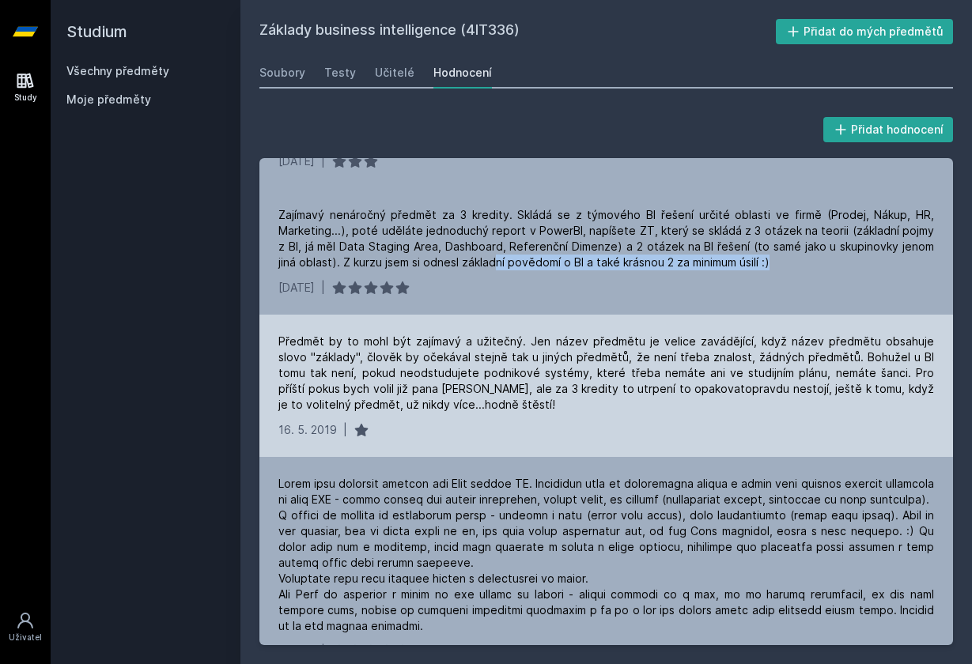
scroll to position [226, 0]
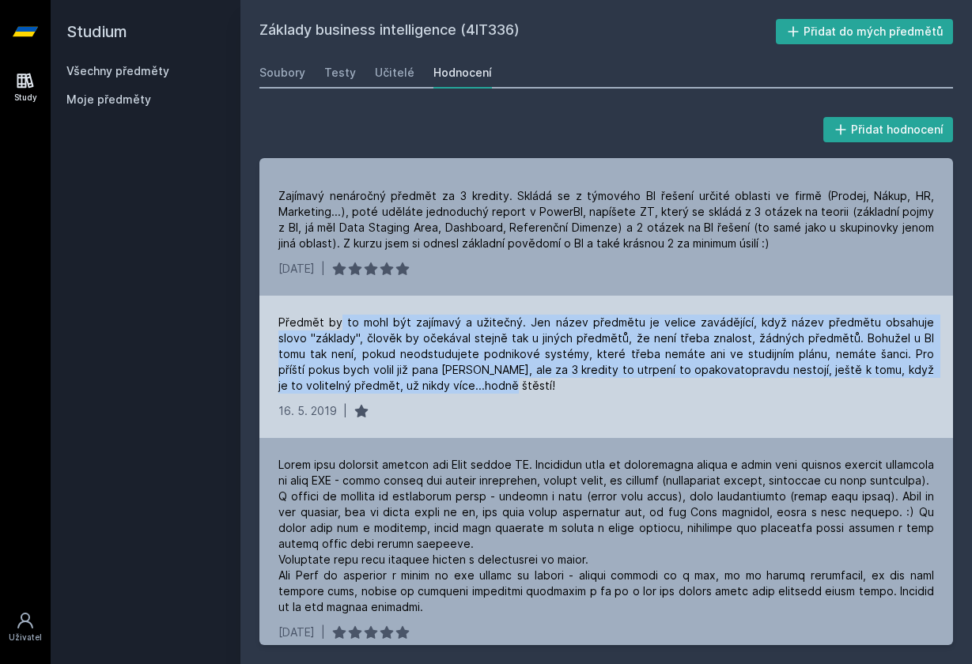
drag, startPoint x: 337, startPoint y: 327, endPoint x: 417, endPoint y: 388, distance: 100.5
click at [417, 388] on div "Předmět by to mohl být zajímavý a užitečný. Jen název předmětu je velice zavádě…" at bounding box center [606, 354] width 656 height 79
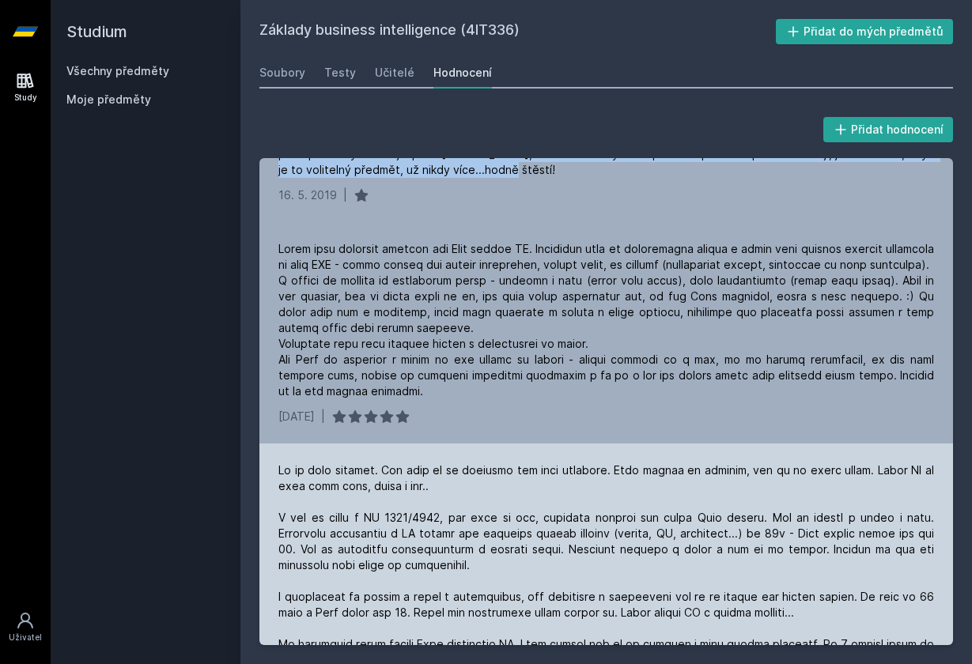
scroll to position [472, 0]
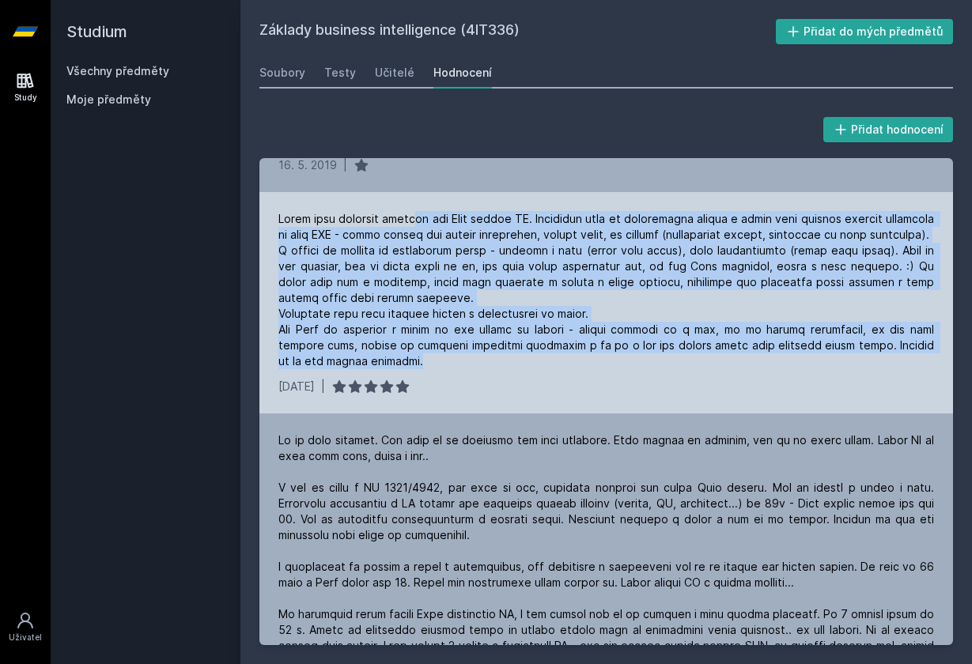
drag, startPoint x: 423, startPoint y: 221, endPoint x: 501, endPoint y: 376, distance: 172.6
click at [501, 369] on div at bounding box center [606, 290] width 656 height 158
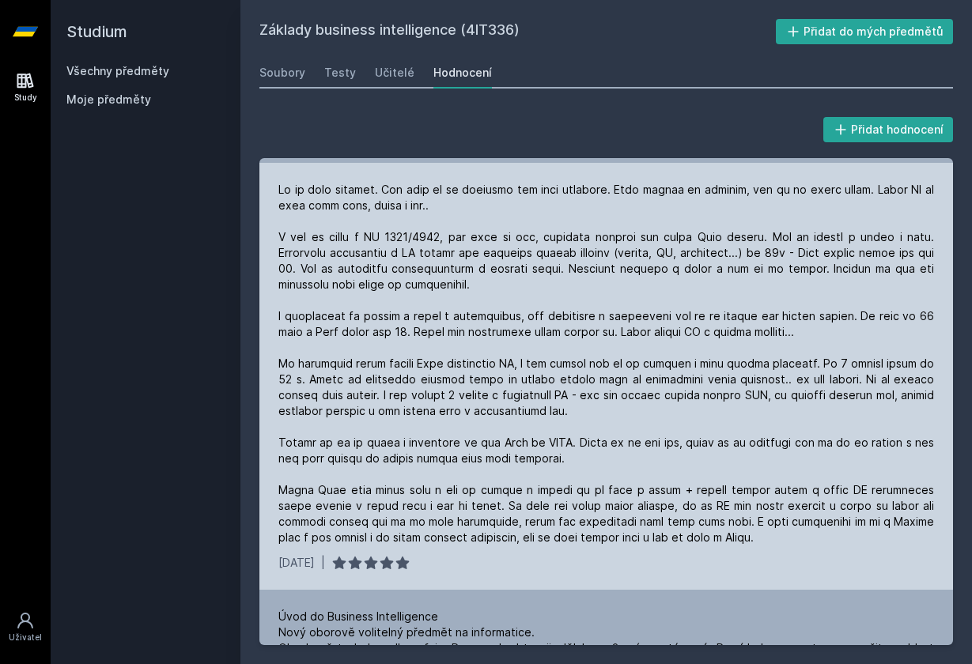
scroll to position [726, 0]
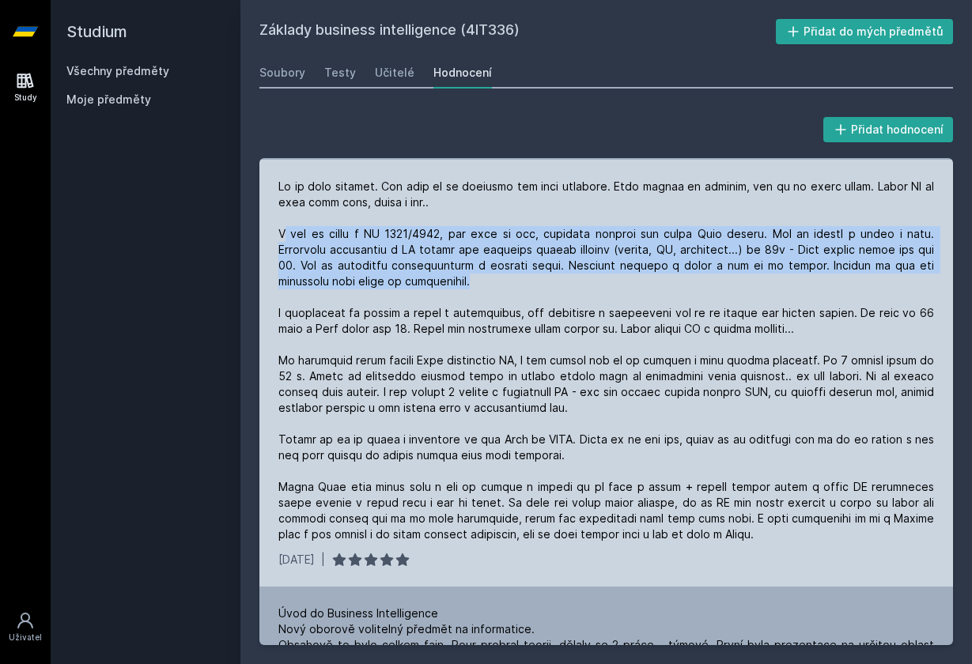
drag, startPoint x: 285, startPoint y: 246, endPoint x: 448, endPoint y: 293, distance: 169.7
click at [448, 293] on div at bounding box center [606, 361] width 656 height 364
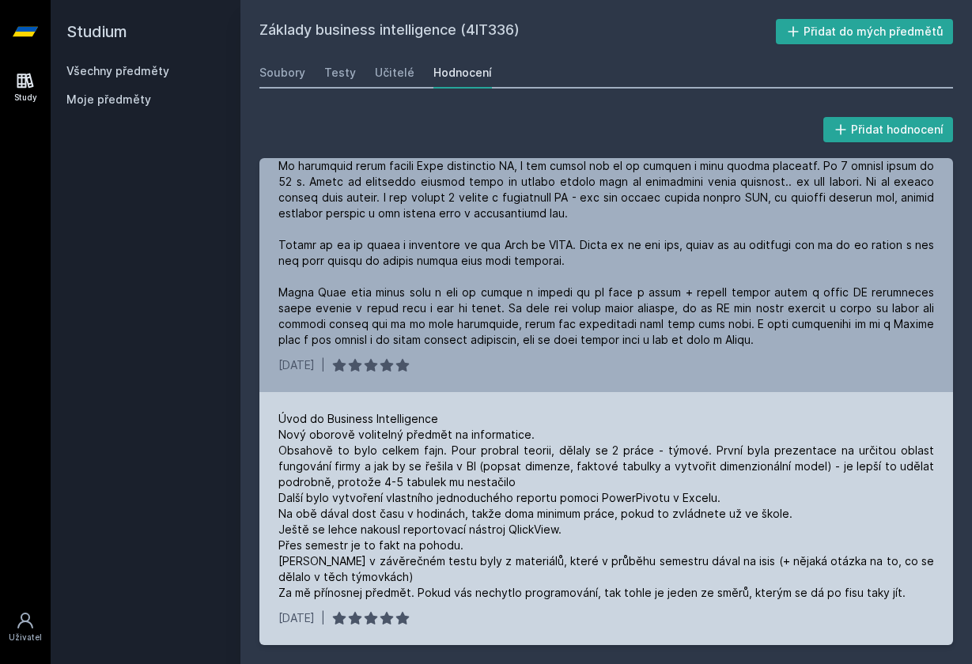
scroll to position [0, 0]
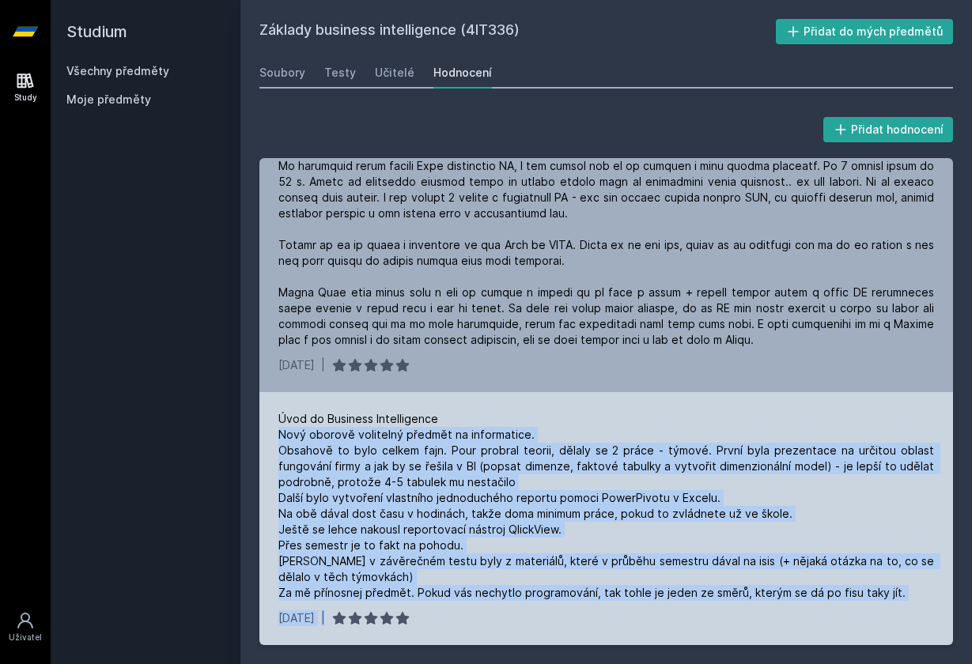
drag, startPoint x: 281, startPoint y: 433, endPoint x: 805, endPoint y: 610, distance: 553.5
click at [805, 610] on div "Úvod do Business Intelligence Nový oborově volitelný předmět na informatice. Ob…" at bounding box center [606, 518] width 694 height 253
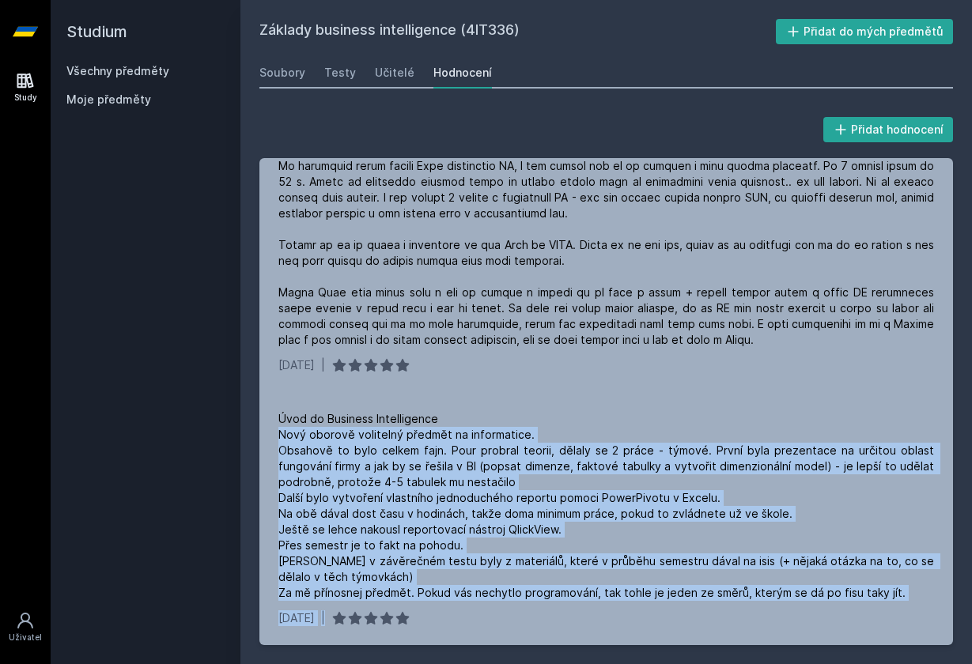
click at [118, 67] on link "Všechny předměty" at bounding box center [117, 70] width 103 height 13
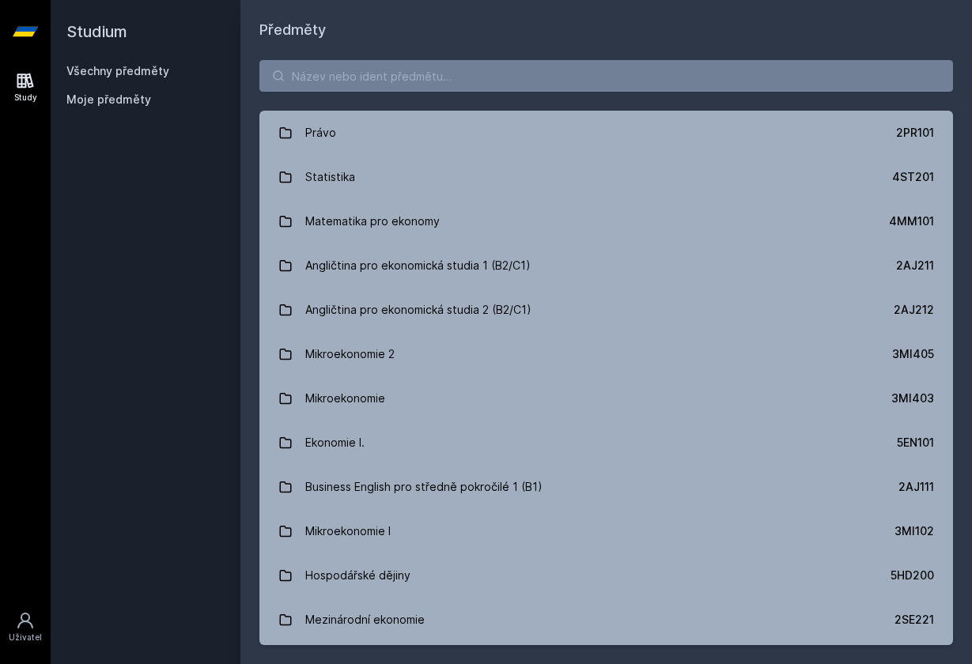
click at [421, 92] on div "Právo 2PR101 Statistika 4ST201 Matematika pro ekonomy 4MM101 Angličtina pro eko…" at bounding box center [606, 352] width 732 height 623
click at [416, 77] on input "search" at bounding box center [606, 76] width 694 height 32
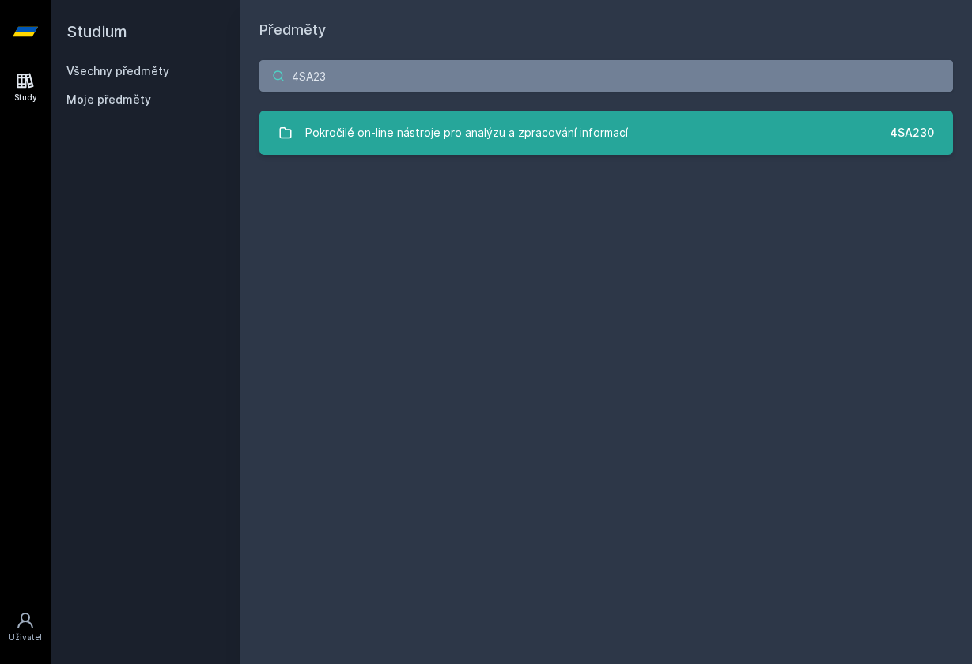
type input "4SA23"
click at [688, 119] on link "Pokročilé on-line nástroje pro analýzu a zpracování informací 4SA230" at bounding box center [606, 133] width 694 height 44
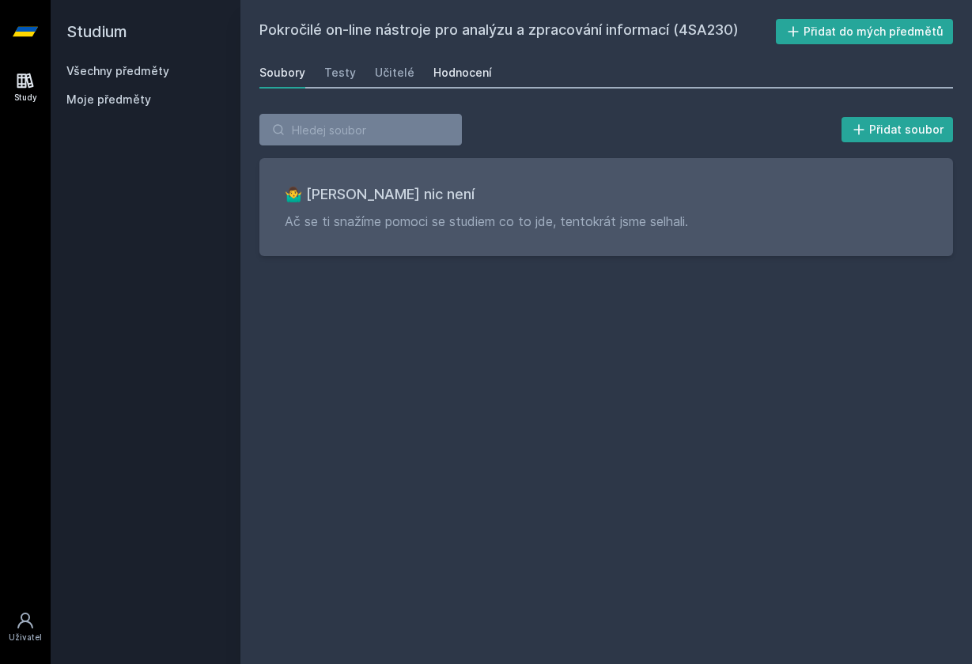
click at [468, 74] on div "Hodnocení" at bounding box center [462, 73] width 59 height 16
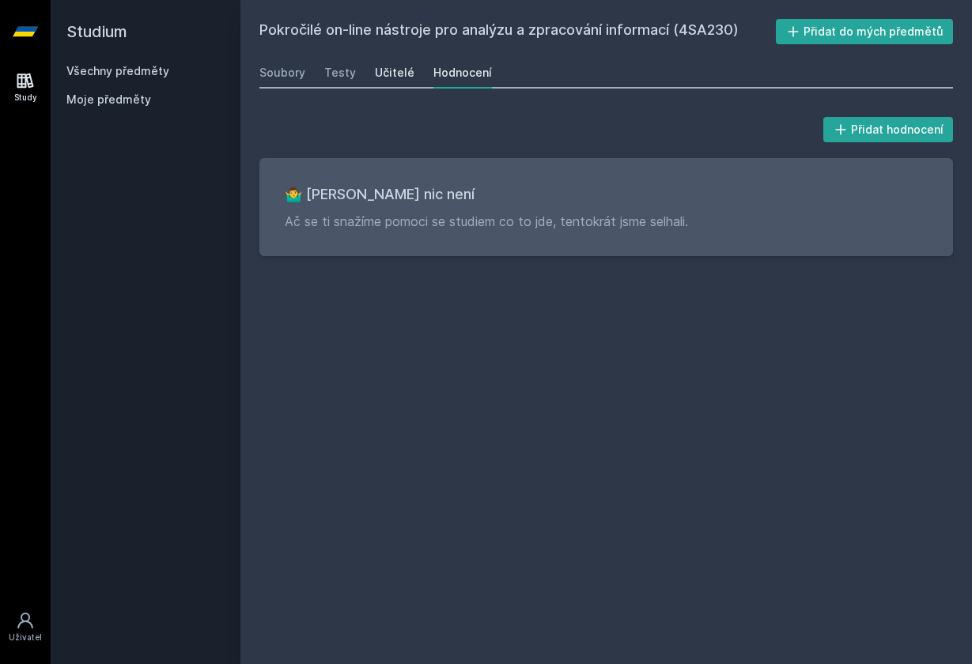
click at [395, 72] on div "Učitelé" at bounding box center [395, 73] width 40 height 16
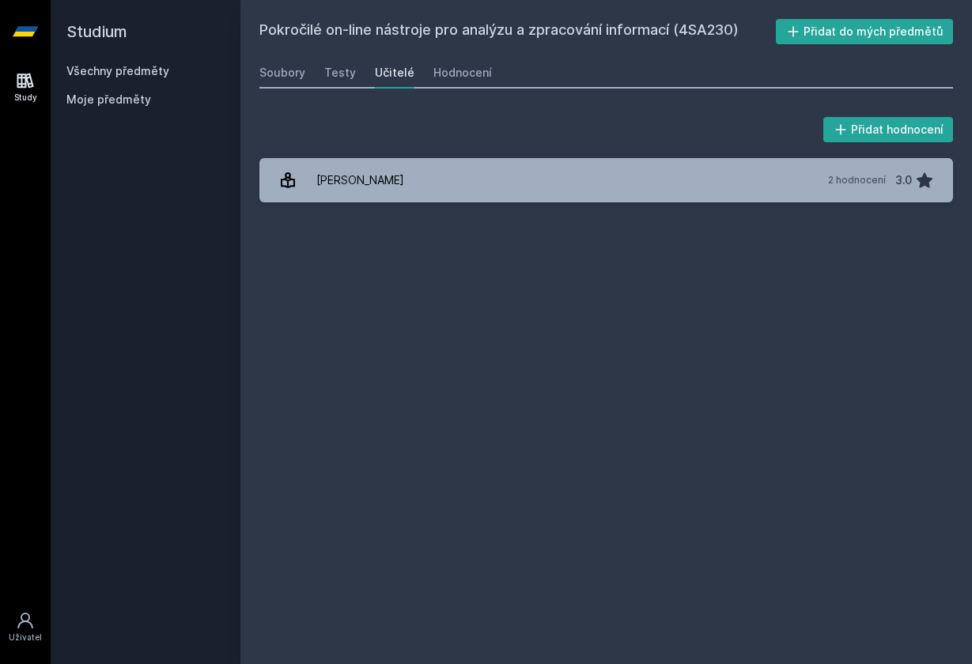
click at [132, 70] on link "Všechny předměty" at bounding box center [117, 70] width 103 height 13
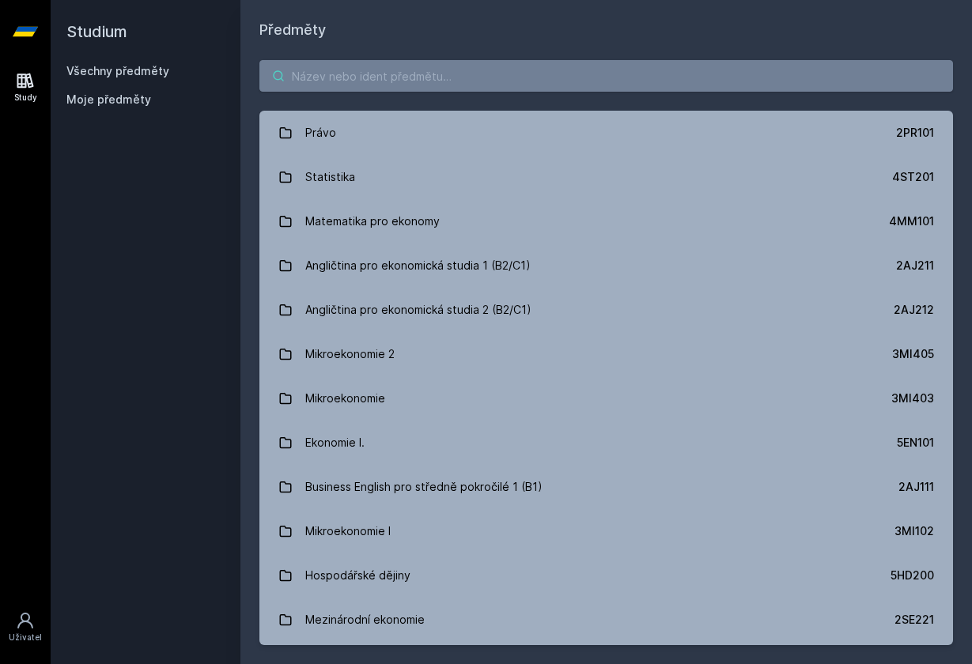
click at [328, 78] on input "search" at bounding box center [606, 76] width 694 height 32
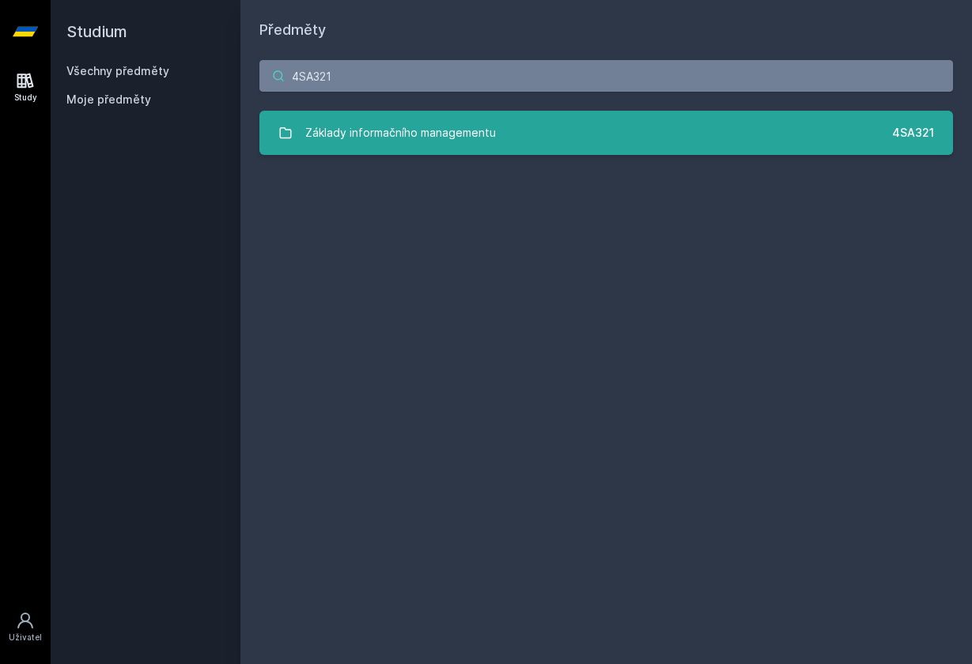
type input "4SA321"
click at [883, 125] on link "Základy informačního managementu 4SA321" at bounding box center [606, 133] width 694 height 44
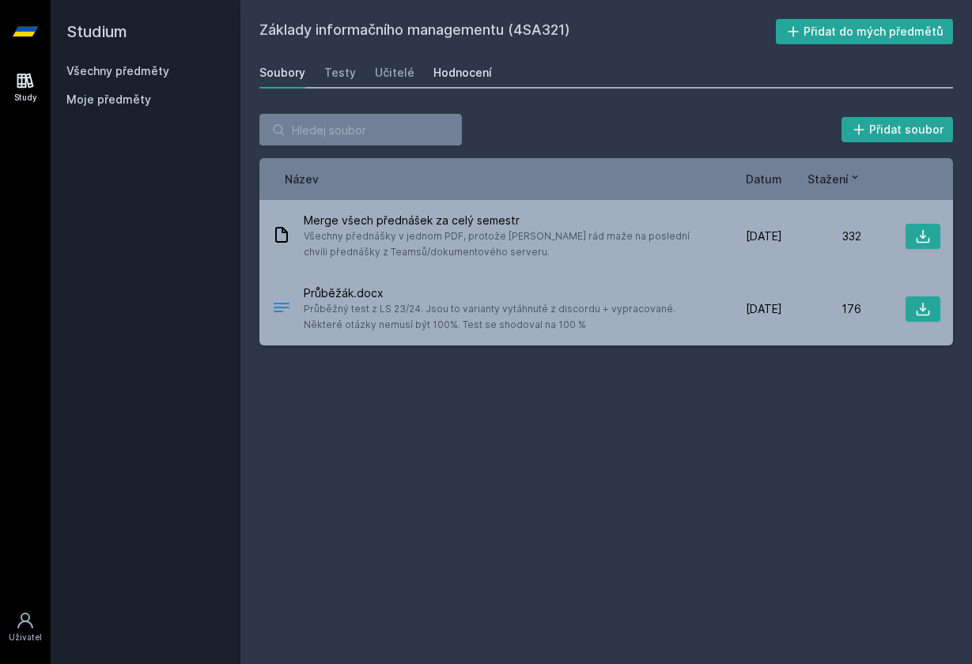
click at [463, 78] on div "Hodnocení" at bounding box center [462, 73] width 59 height 16
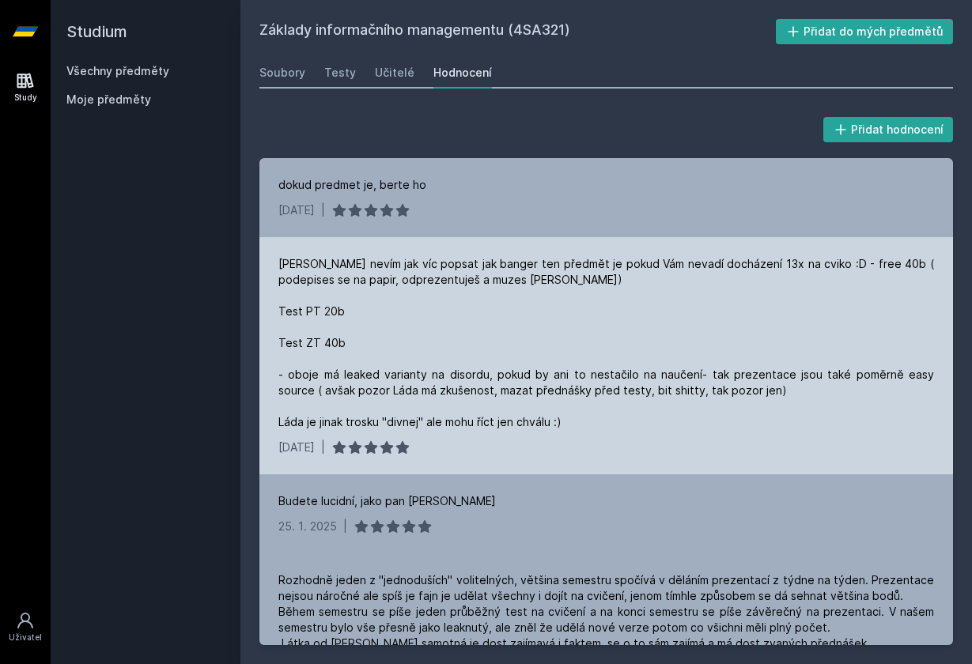
click at [275, 261] on div "[PERSON_NAME] nevím jak víc popsat jak banger ten předmět je pokud Vám nevadí d…" at bounding box center [606, 355] width 694 height 237
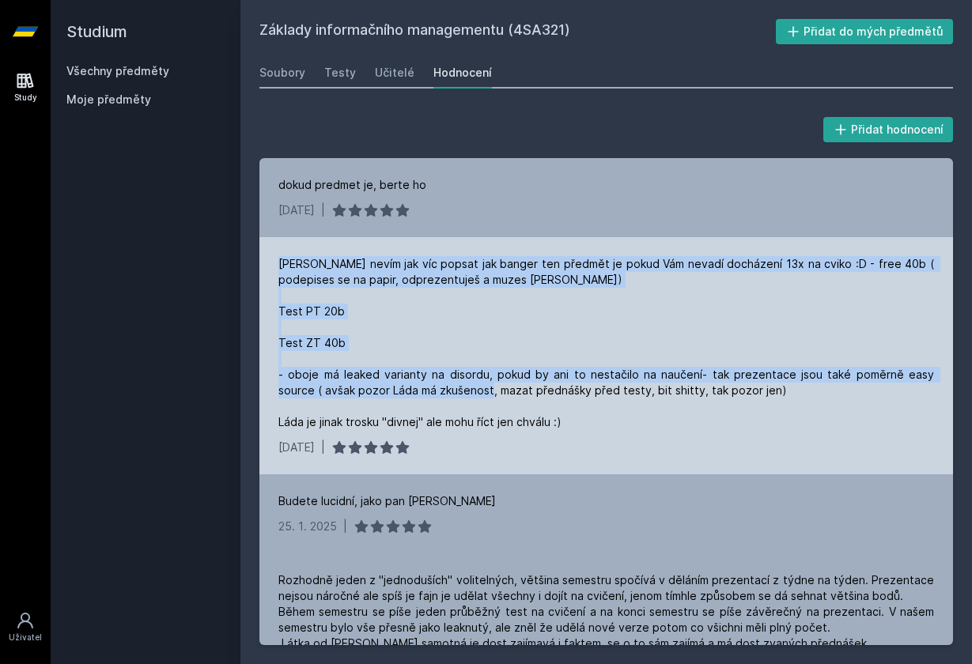
drag, startPoint x: 275, startPoint y: 261, endPoint x: 528, endPoint y: 384, distance: 280.5
click at [528, 384] on div "[PERSON_NAME] nevím jak víc popsat jak banger ten předmět je pokud Vám nevadí d…" at bounding box center [606, 355] width 694 height 237
click at [528, 384] on div "[PERSON_NAME] nevím jak víc popsat jak banger ten předmět je pokud Vám nevadí d…" at bounding box center [606, 343] width 656 height 174
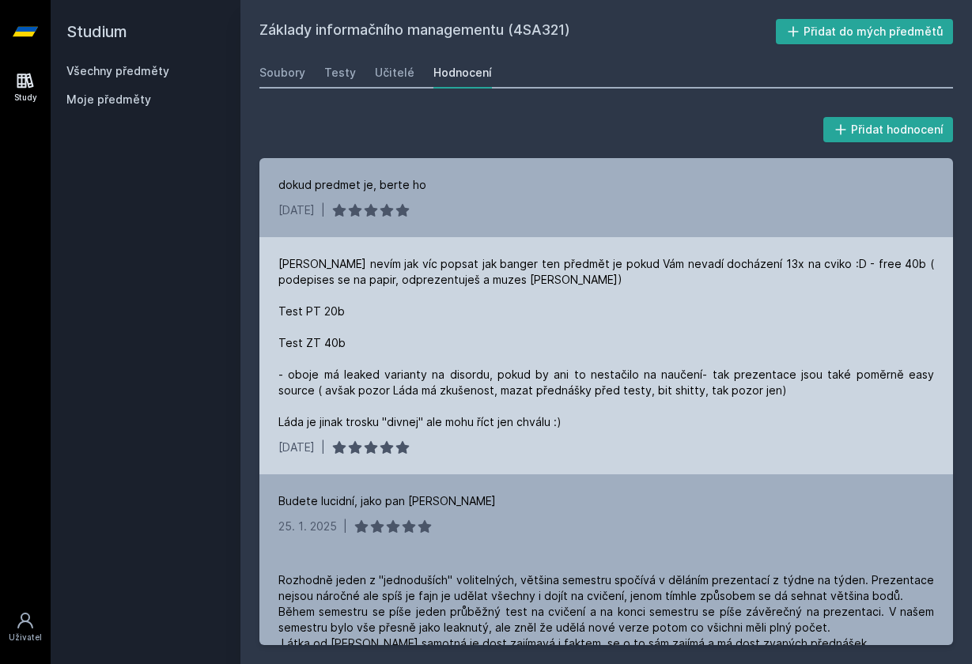
scroll to position [13, 0]
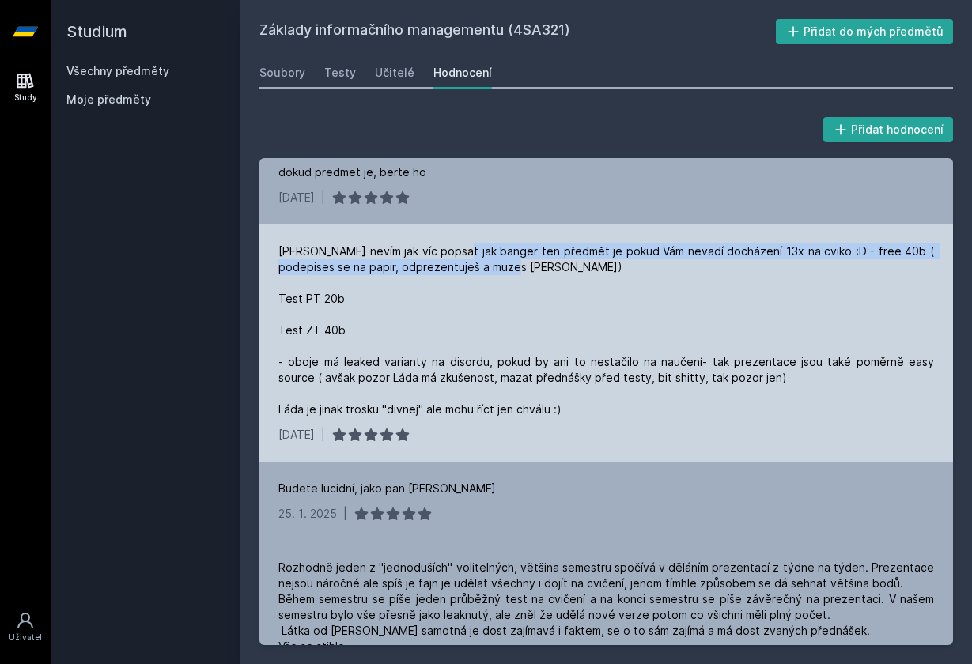
drag, startPoint x: 452, startPoint y: 258, endPoint x: 501, endPoint y: 282, distance: 54.5
click at [501, 282] on div "[PERSON_NAME] nevím jak víc popsat jak banger ten předmět je pokud Vám nevadí d…" at bounding box center [606, 331] width 656 height 174
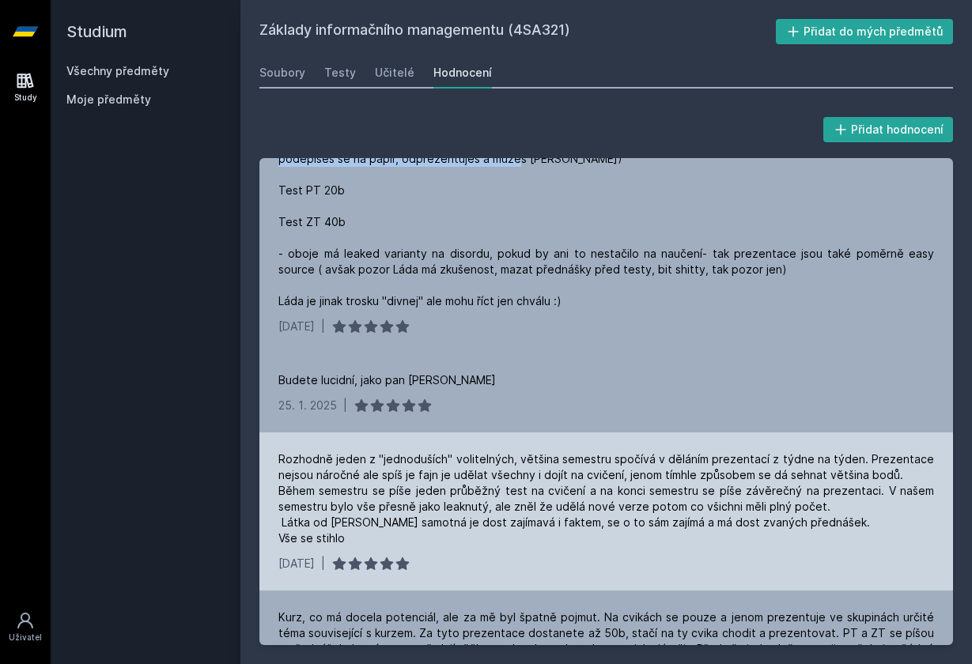
scroll to position [144, 0]
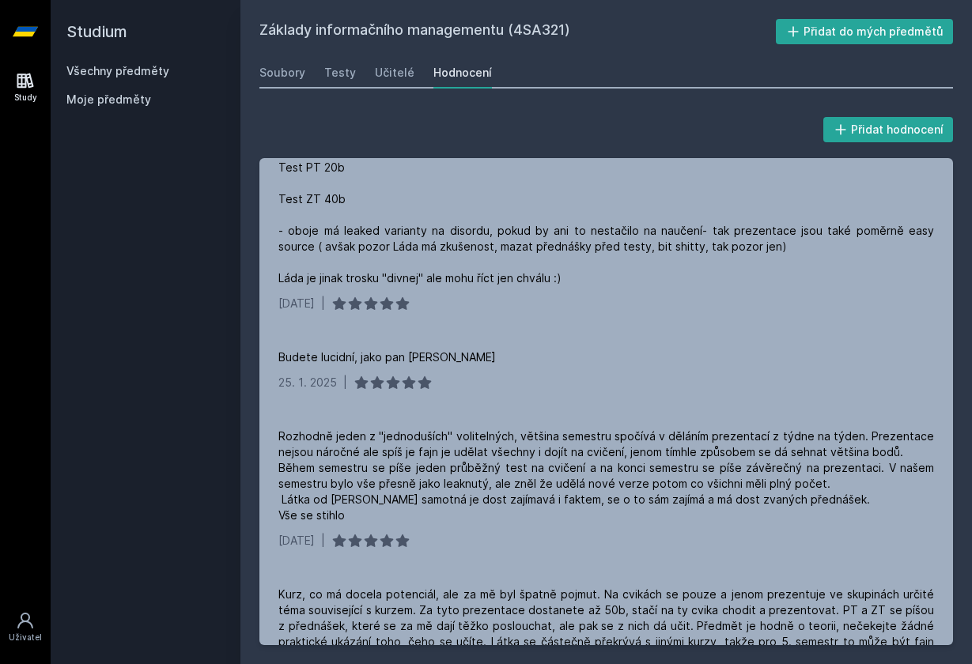
click at [150, 73] on link "Všechny předměty" at bounding box center [117, 70] width 103 height 13
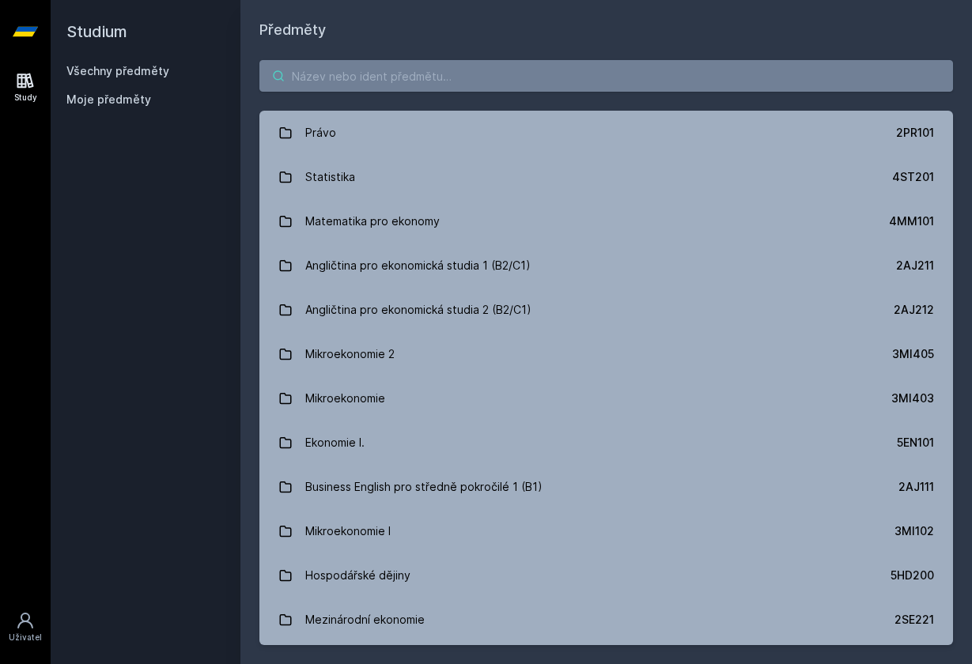
click at [299, 74] on input "search" at bounding box center [606, 76] width 694 height 32
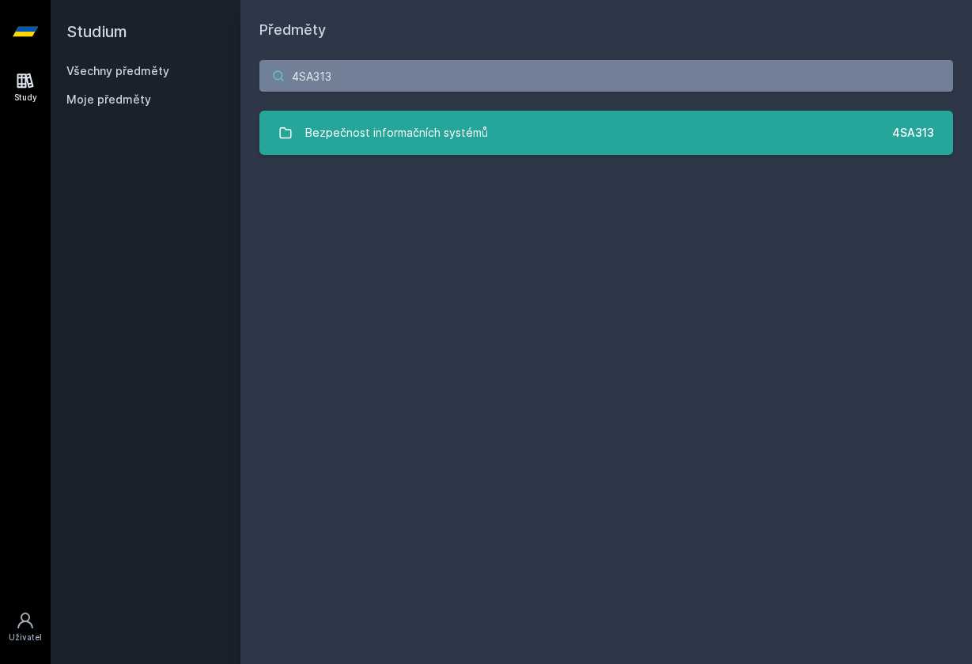
type input "4SA313"
click at [402, 134] on div "Bezpečnost informačních systémů" at bounding box center [396, 133] width 183 height 32
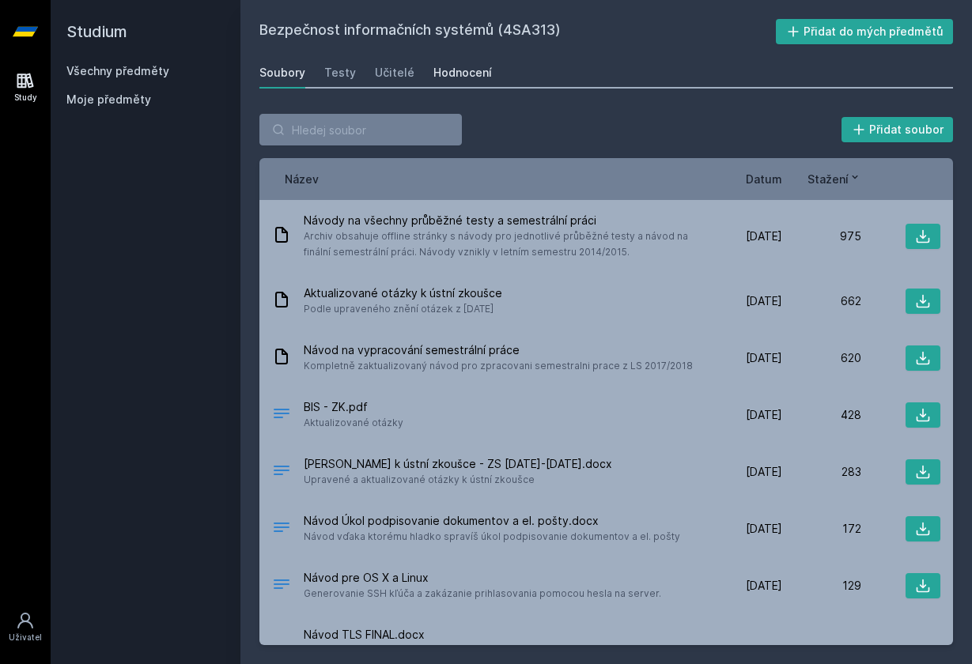
click at [464, 72] on div "Hodnocení" at bounding box center [462, 73] width 59 height 16
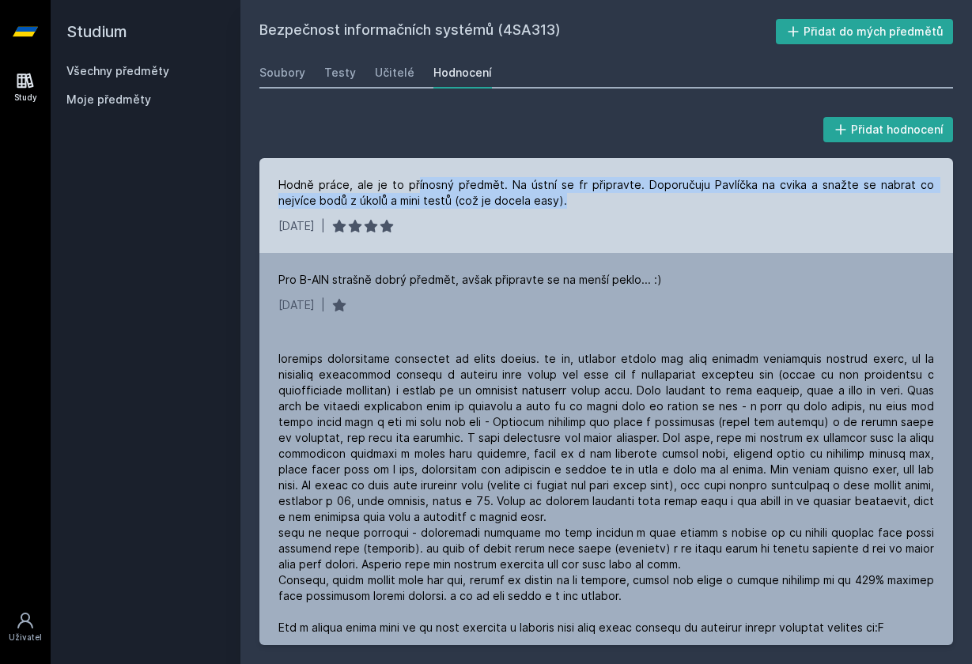
drag, startPoint x: 410, startPoint y: 178, endPoint x: 547, endPoint y: 202, distance: 139.0
click at [547, 203] on div "Hodně práce, ale je to přínosný předmět. Na ústní se fr připravte. Doporučuju P…" at bounding box center [606, 193] width 656 height 32
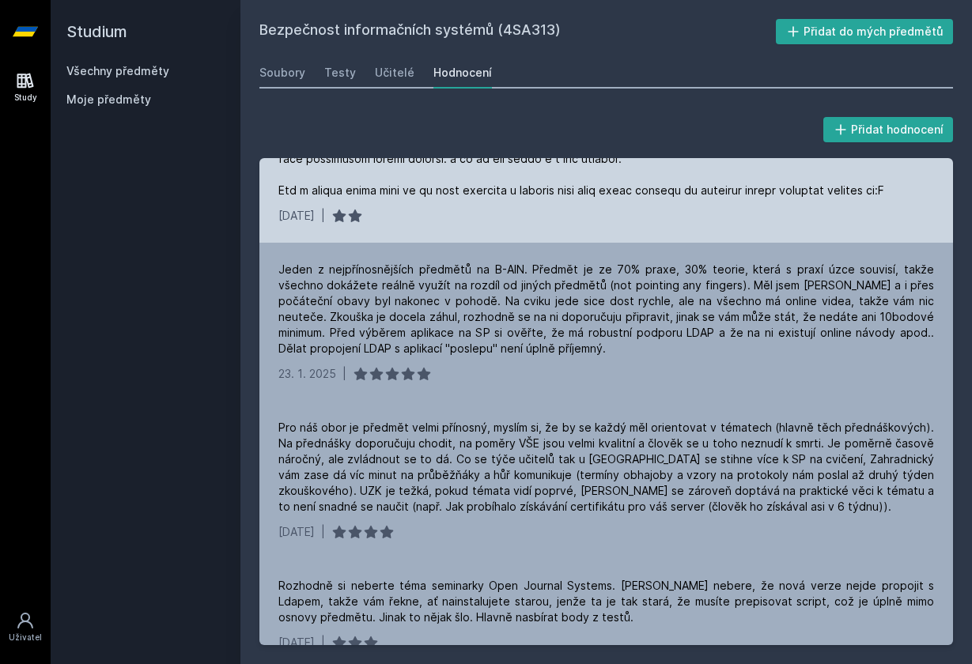
scroll to position [439, 0]
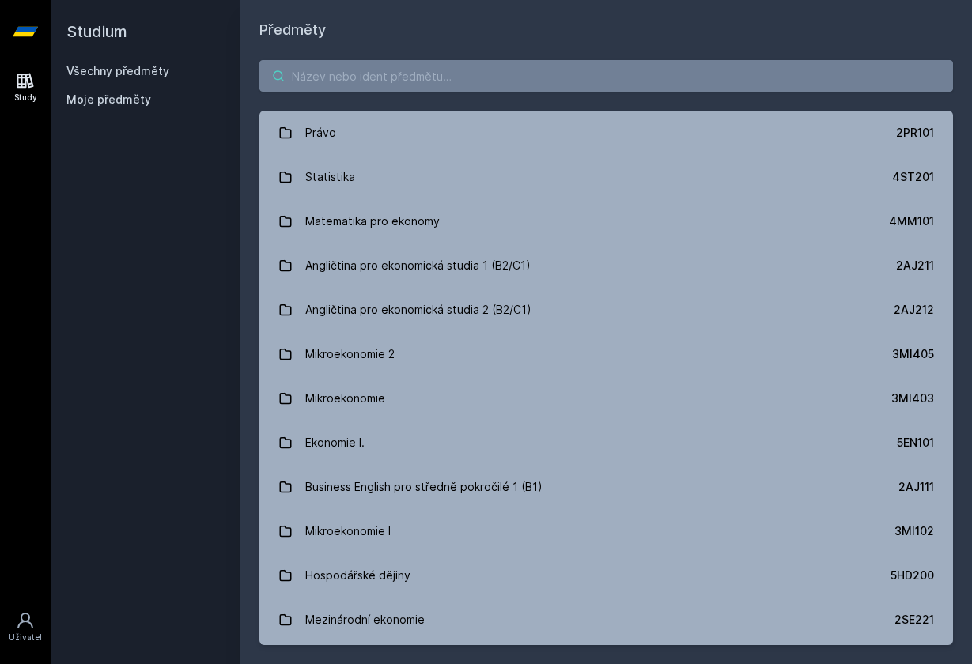
click at [312, 85] on input "search" at bounding box center [606, 76] width 694 height 32
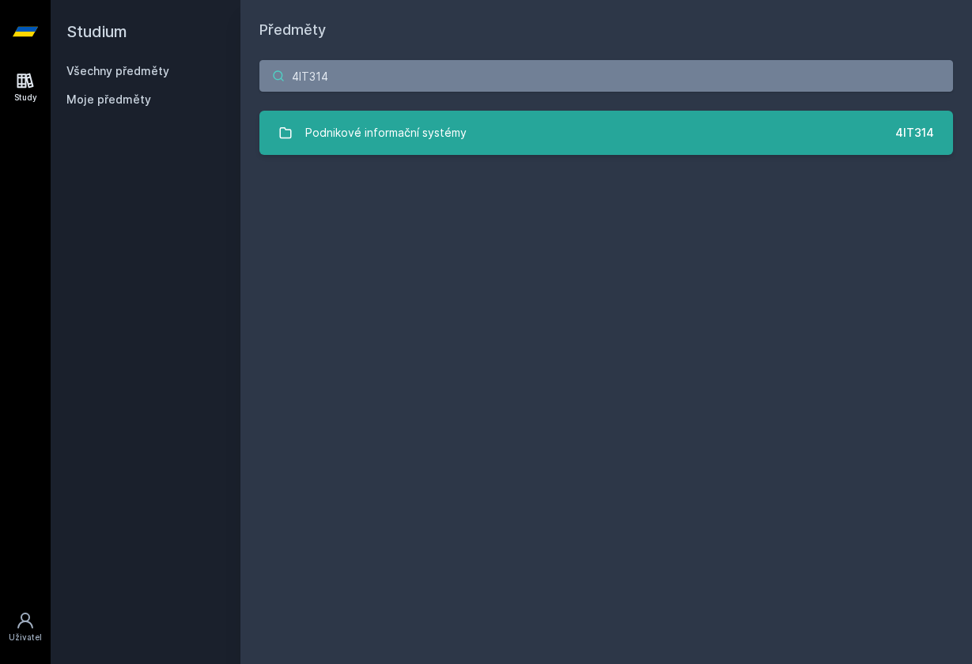
type input "4IT314"
click at [601, 126] on link "Podnikové informační systémy 4IT314" at bounding box center [606, 133] width 694 height 44
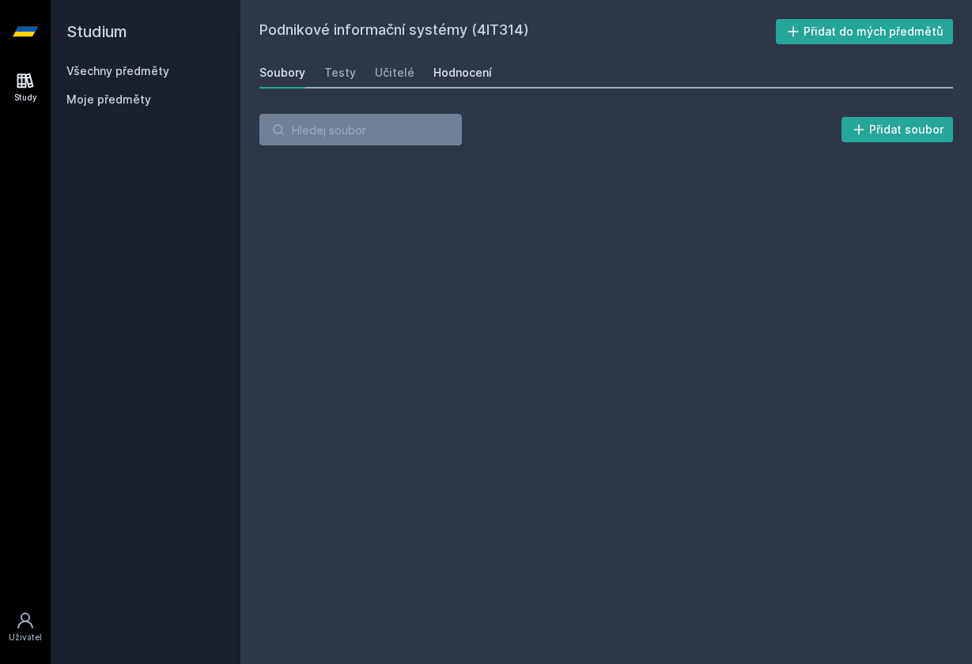
click at [474, 74] on div "Hodnocení" at bounding box center [462, 73] width 59 height 16
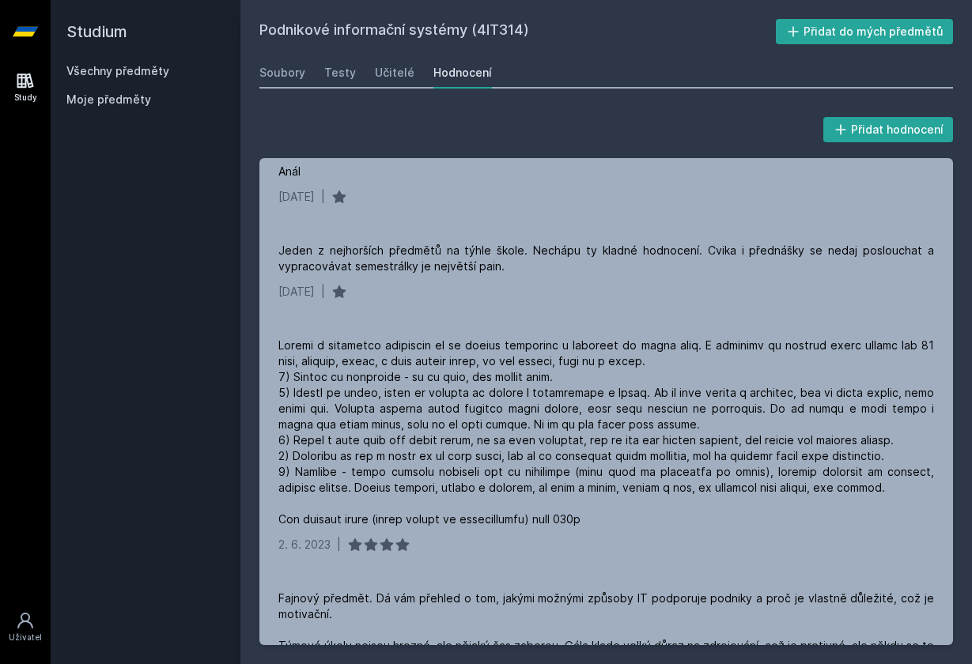
scroll to position [1065, 0]
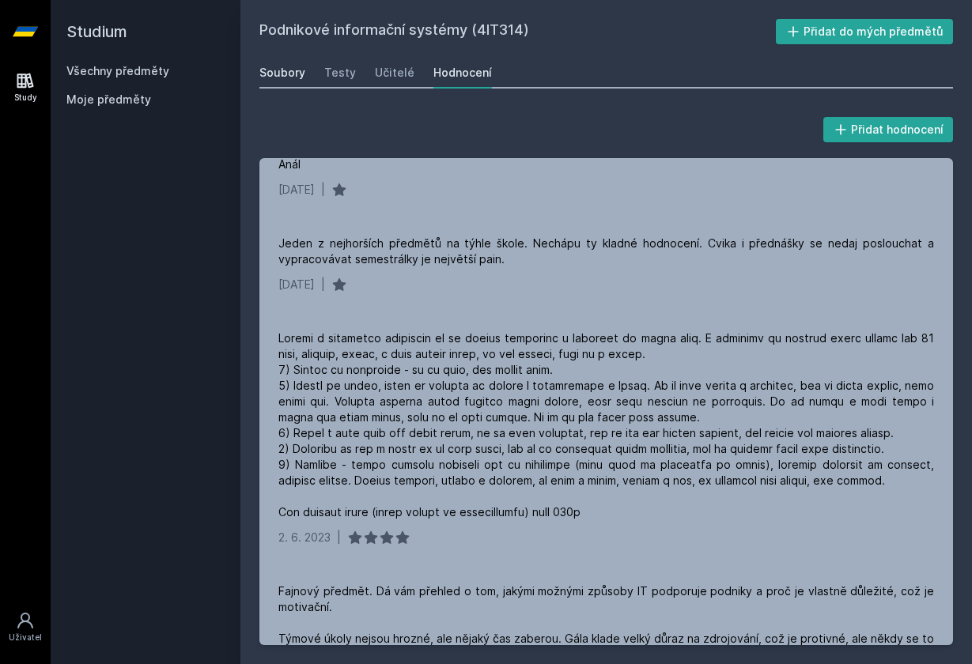
click at [299, 78] on div "Soubory" at bounding box center [282, 73] width 46 height 16
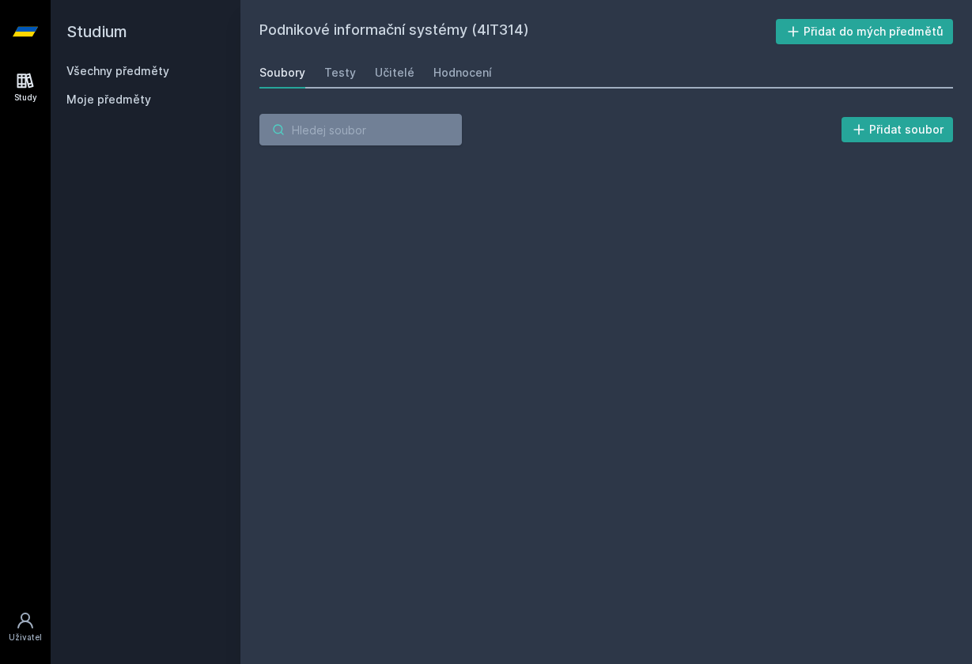
click at [319, 134] on input "search" at bounding box center [360, 130] width 202 height 32
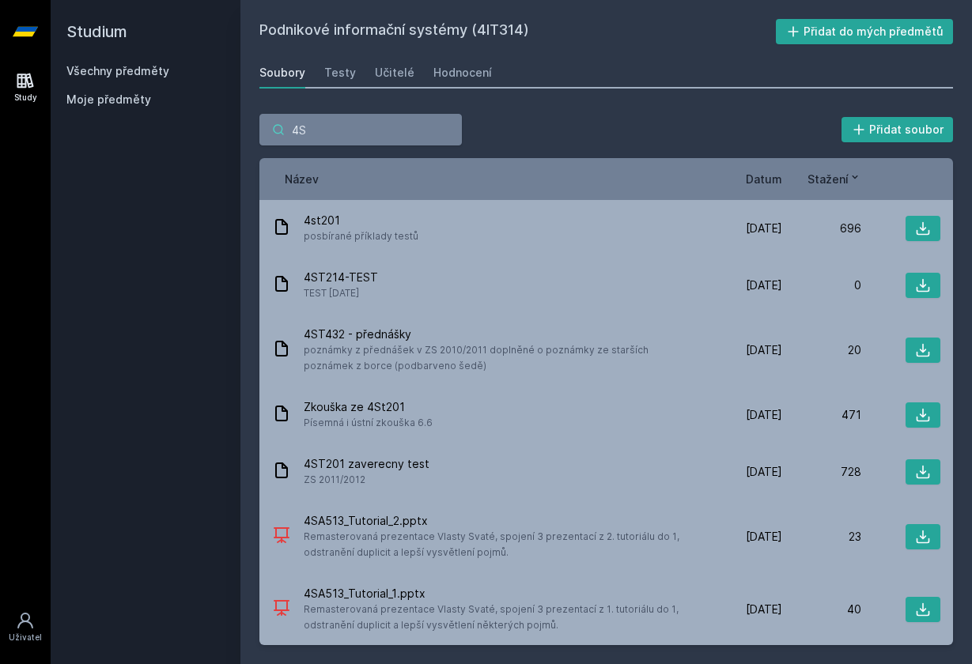
type input "4S"
click at [138, 79] on div "Všechny předměty Moje předměty" at bounding box center [145, 88] width 158 height 51
click at [130, 68] on link "Všechny předměty" at bounding box center [117, 70] width 103 height 13
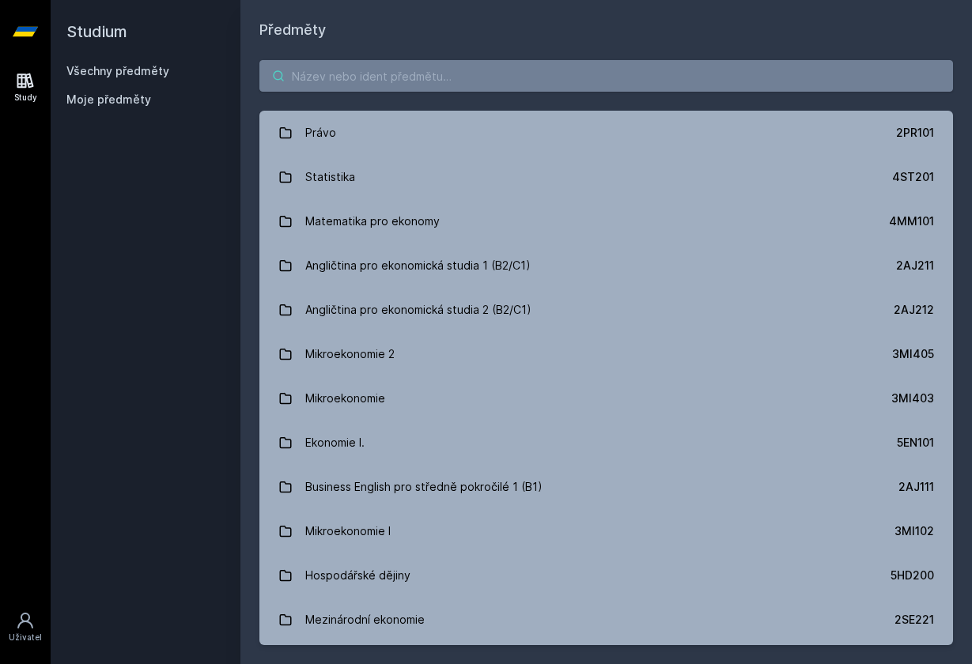
click at [313, 79] on input "search" at bounding box center [606, 76] width 694 height 32
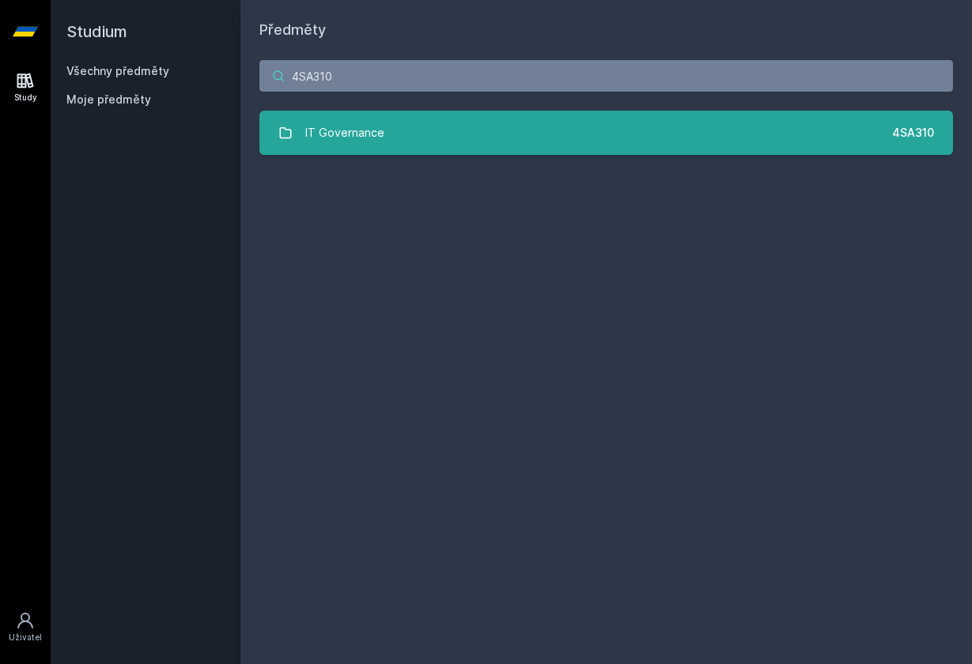
type input "4SA310"
click at [408, 125] on link "IT Governance 4SA310" at bounding box center [606, 133] width 694 height 44
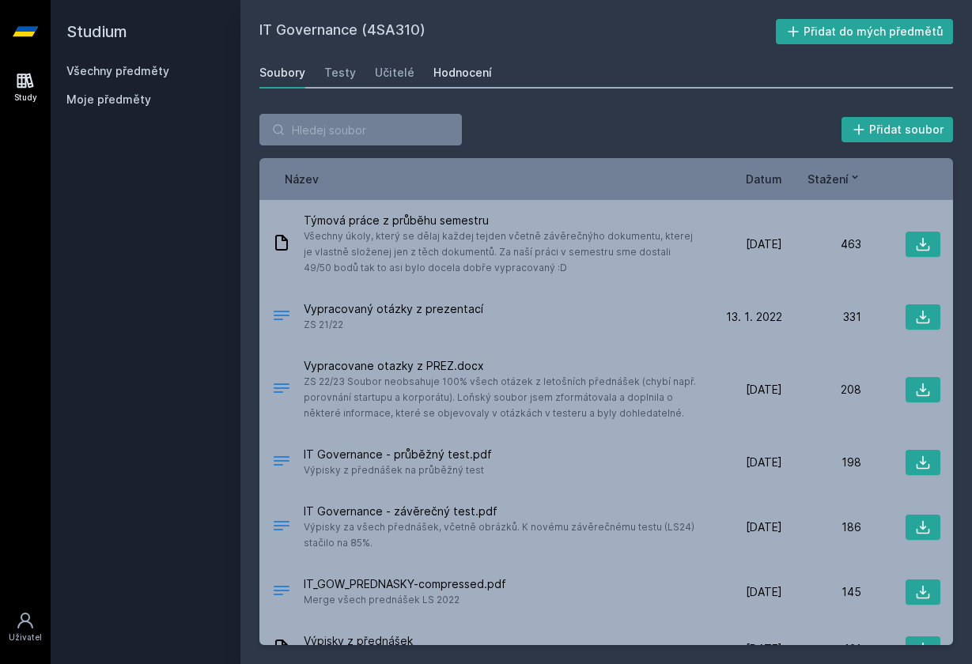
click at [460, 76] on div "Hodnocení" at bounding box center [462, 73] width 59 height 16
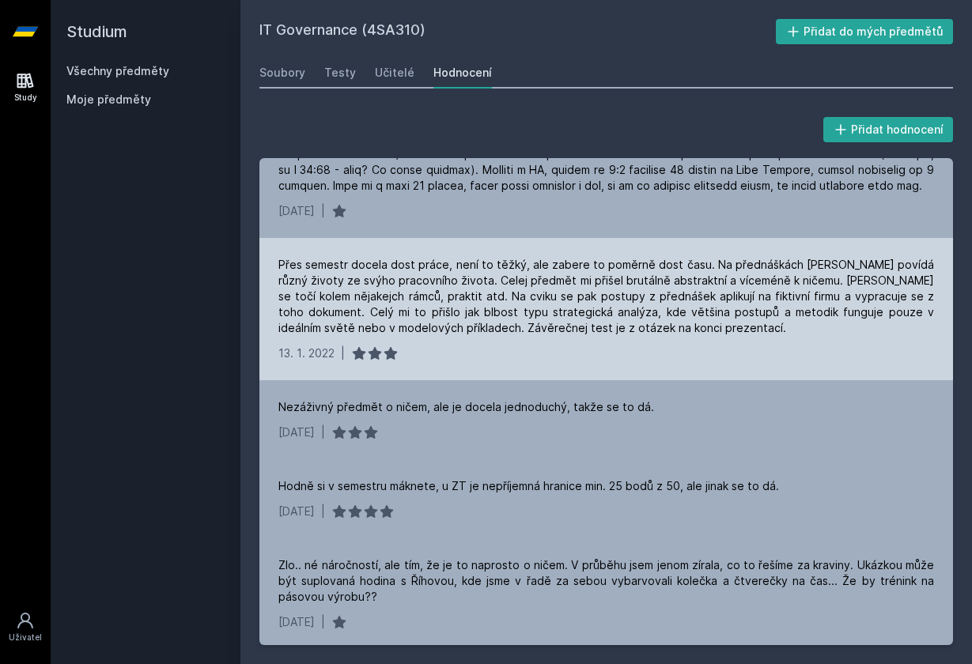
scroll to position [1037, 0]
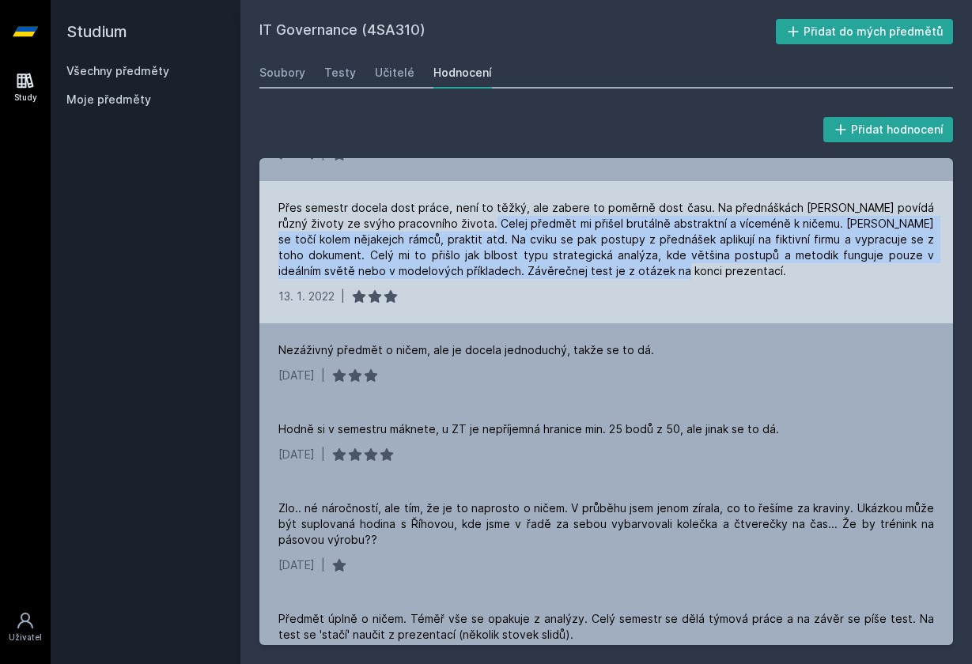
drag, startPoint x: 475, startPoint y: 236, endPoint x: 636, endPoint y: 291, distance: 170.6
click at [636, 279] on div "Přes semestr docela dost práce, není to těžký, ale zabere to poměrně dost času.…" at bounding box center [606, 239] width 656 height 79
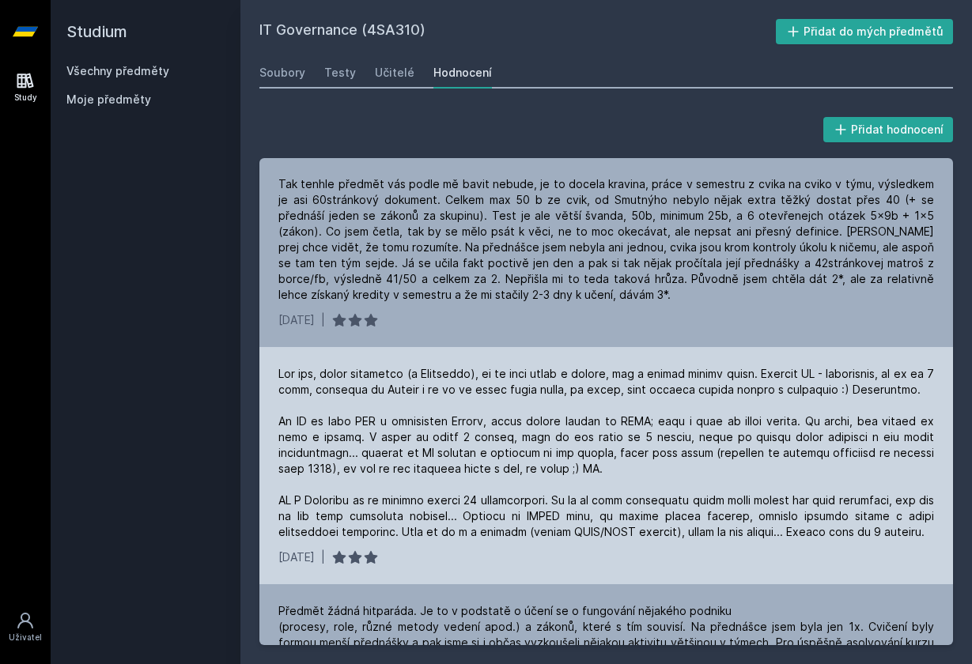
scroll to position [1576, 0]
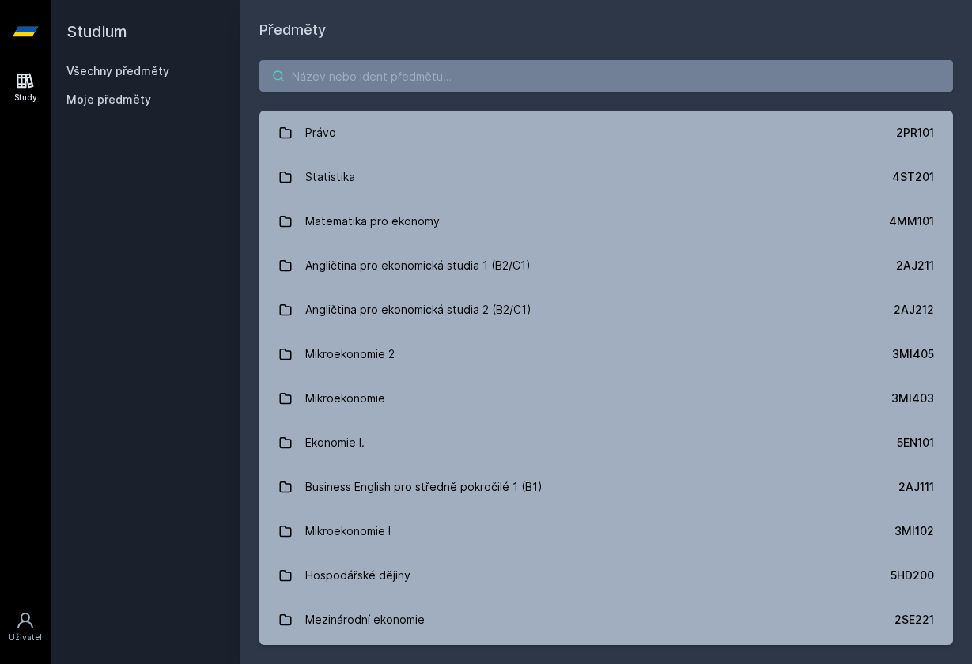
click at [338, 77] on input "search" at bounding box center [606, 76] width 694 height 32
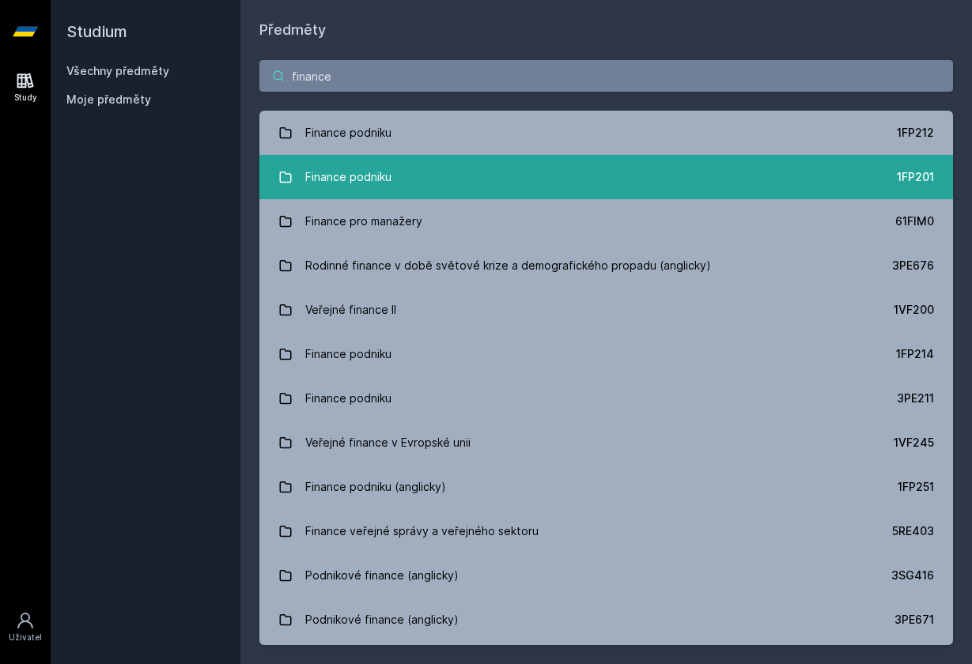
type input "finance"
click at [362, 191] on div "Finance podniku" at bounding box center [348, 177] width 86 height 32
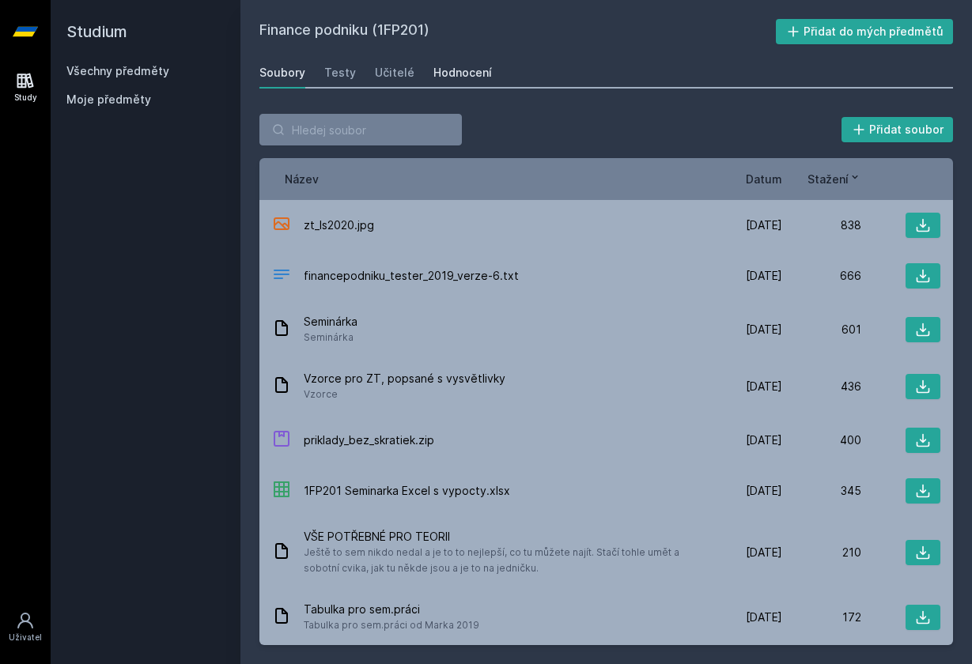
click at [473, 72] on div "Hodnocení" at bounding box center [462, 73] width 59 height 16
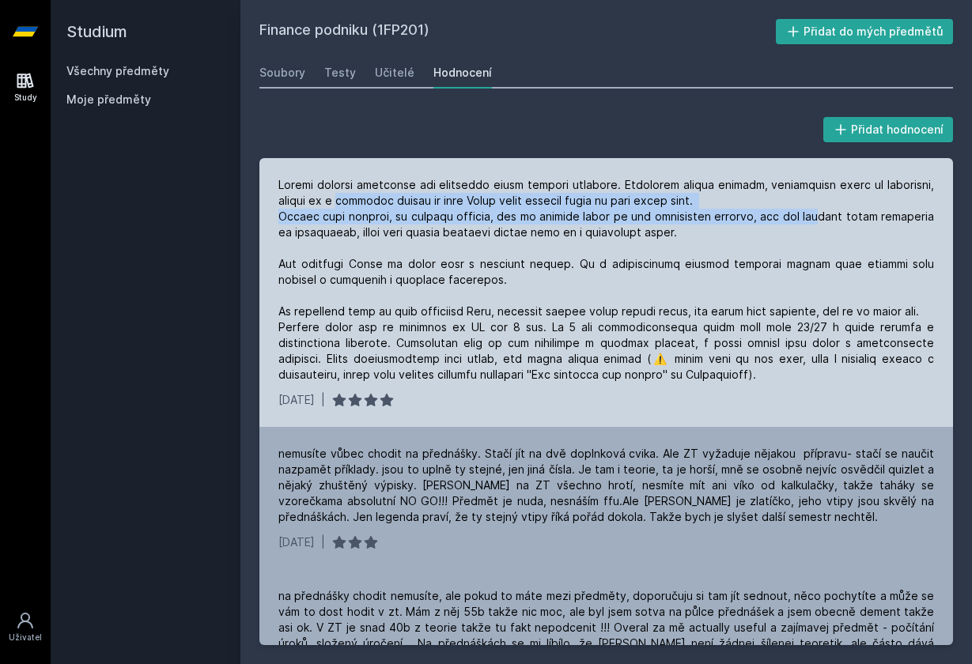
drag, startPoint x: 395, startPoint y: 204, endPoint x: 805, endPoint y: 207, distance: 410.5
click at [805, 207] on div at bounding box center [606, 280] width 656 height 206
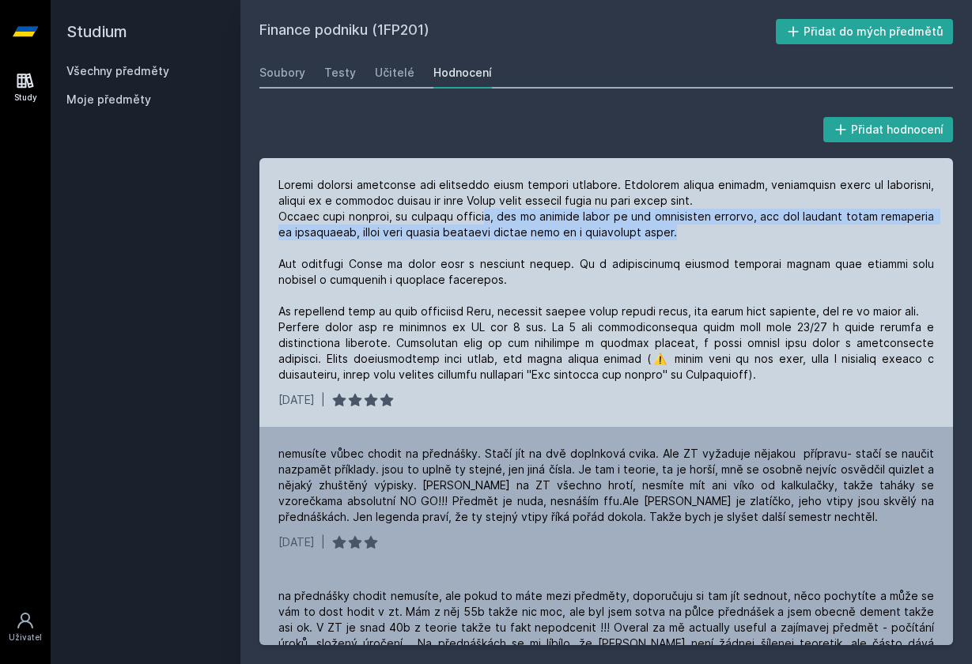
drag, startPoint x: 483, startPoint y: 210, endPoint x: 664, endPoint y: 219, distance: 181.4
click at [666, 224] on div at bounding box center [606, 280] width 656 height 206
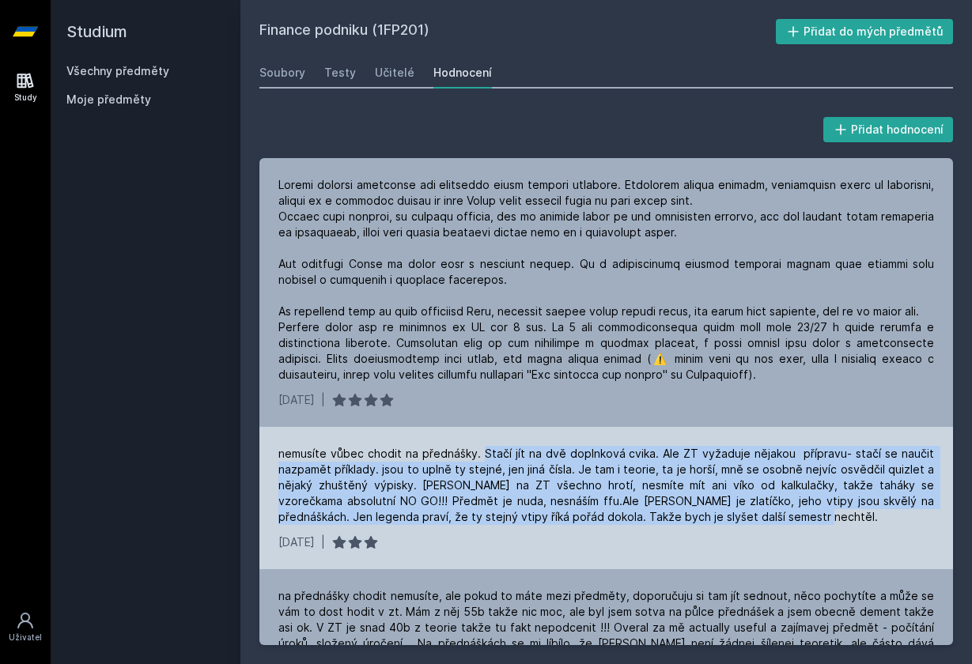
drag, startPoint x: 486, startPoint y: 451, endPoint x: 811, endPoint y: 519, distance: 332.1
click at [811, 520] on div "nemusíte vůbec chodit na přednášky. Stačí jít na dvě doplnková cvika. Ale ZT vy…" at bounding box center [606, 485] width 656 height 79
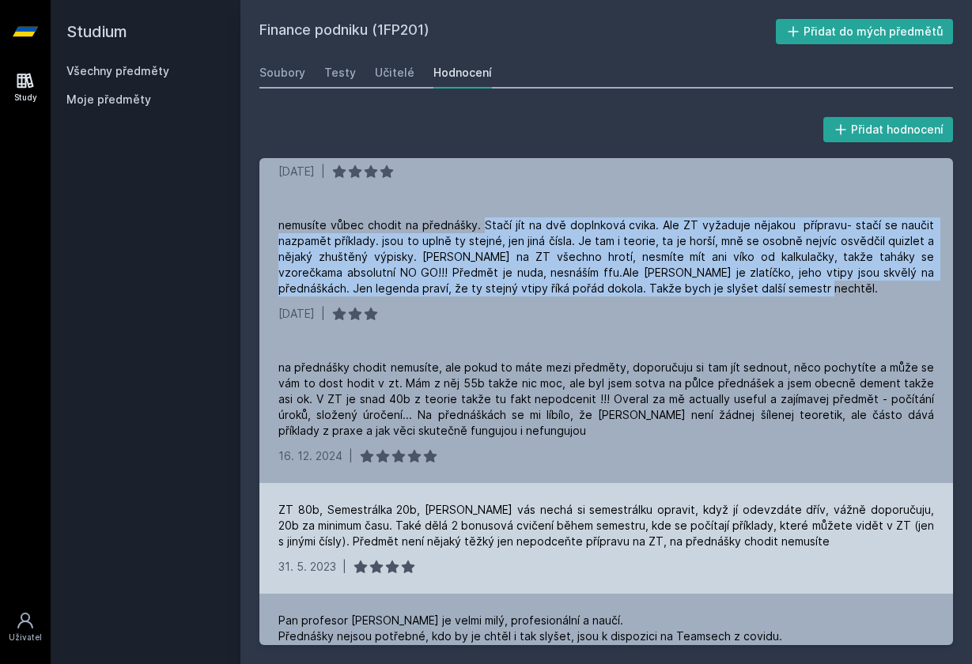
scroll to position [229, 0]
